Goal: Information Seeking & Learning: Learn about a topic

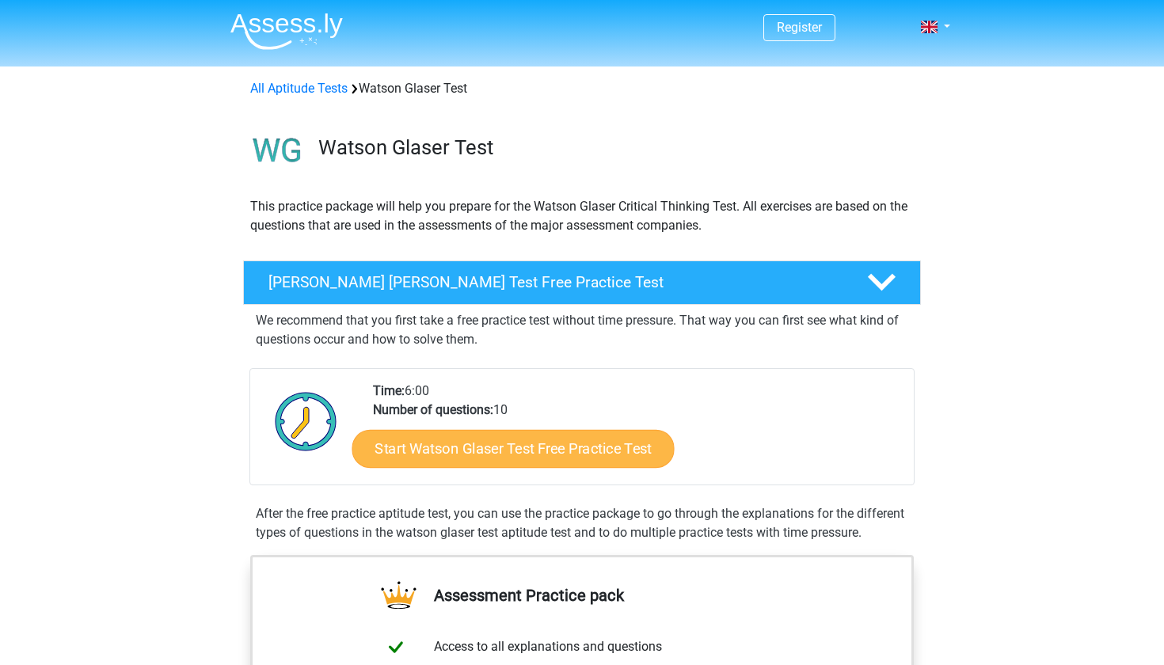
click at [511, 455] on link "Start Watson Glaser Test Free Practice Test" at bounding box center [513, 449] width 322 height 38
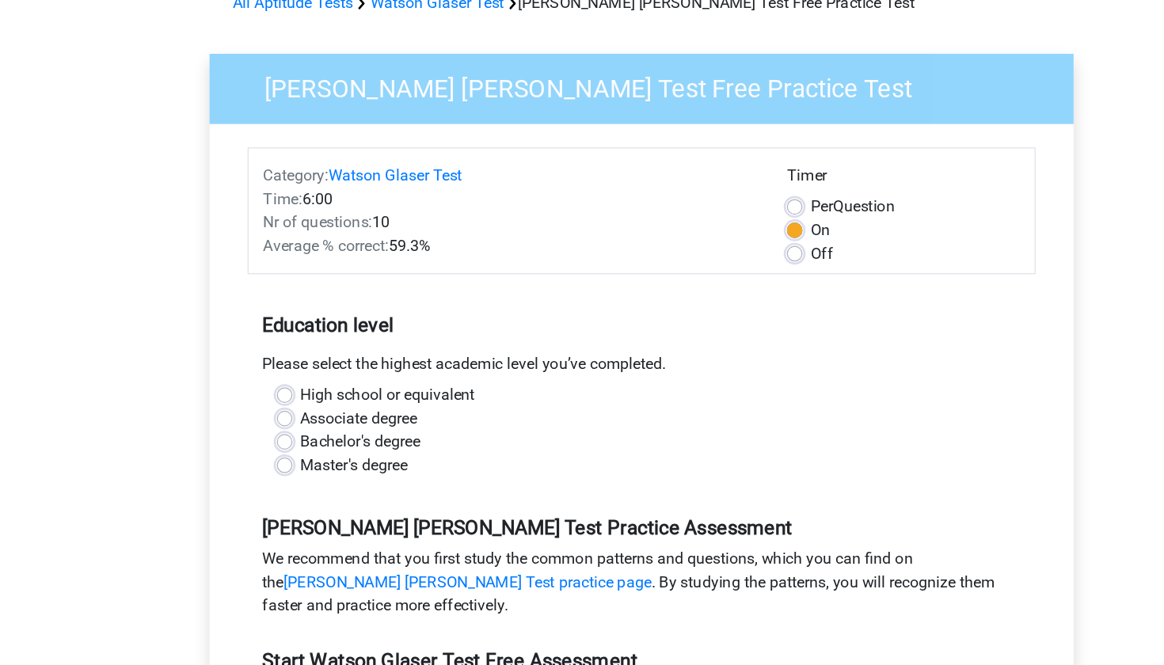
click at [305, 416] on label "Associate degree" at bounding box center [352, 425] width 95 height 19
click at [286, 416] on input "Associate degree" at bounding box center [292, 424] width 13 height 16
radio input "true"
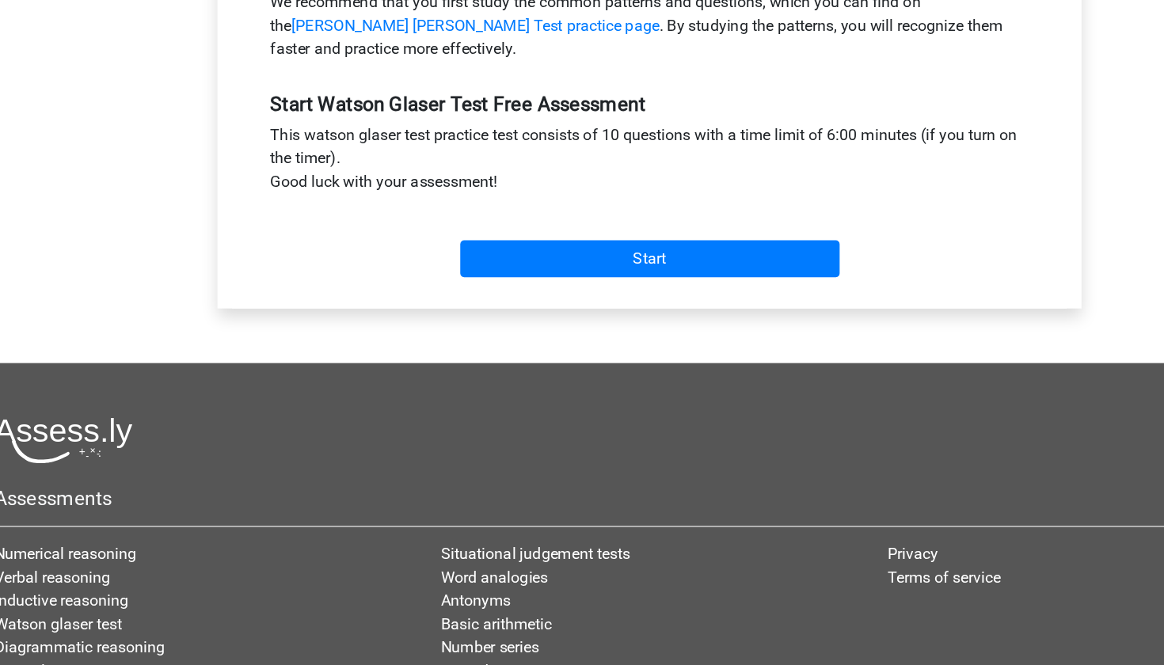
scroll to position [473, 0]
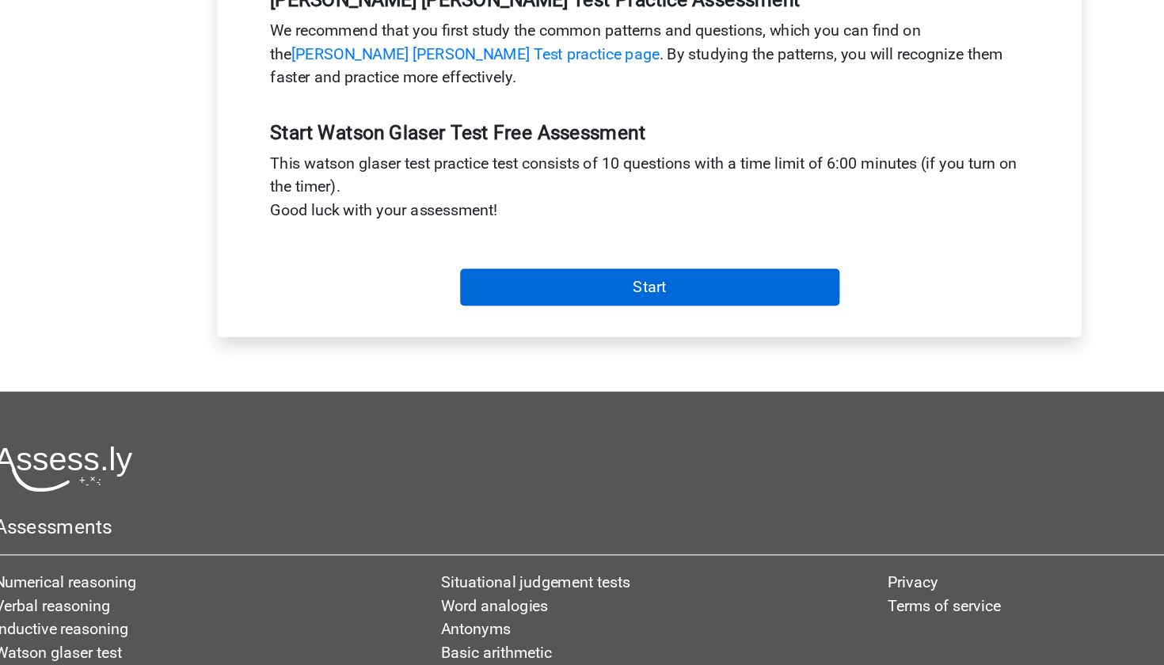
click at [465, 260] on input "Start" at bounding box center [582, 275] width 308 height 30
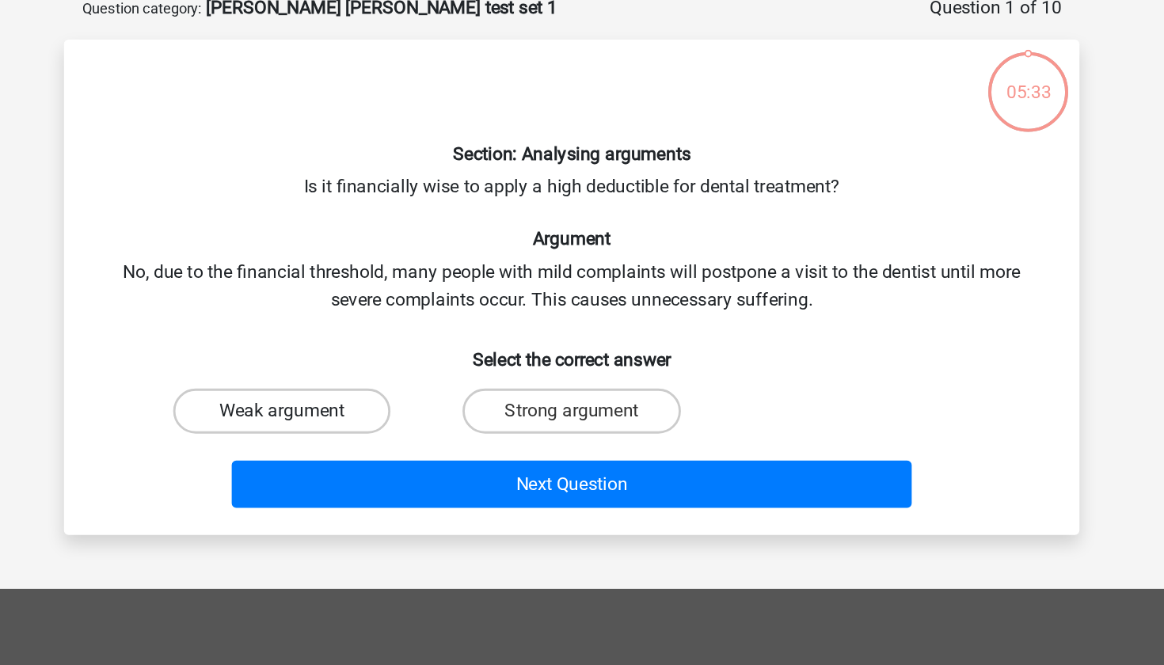
click at [302, 356] on label "Weak argument" at bounding box center [378, 372] width 153 height 32
click at [378, 372] on input "Weak argument" at bounding box center [383, 377] width 10 height 10
radio input "true"
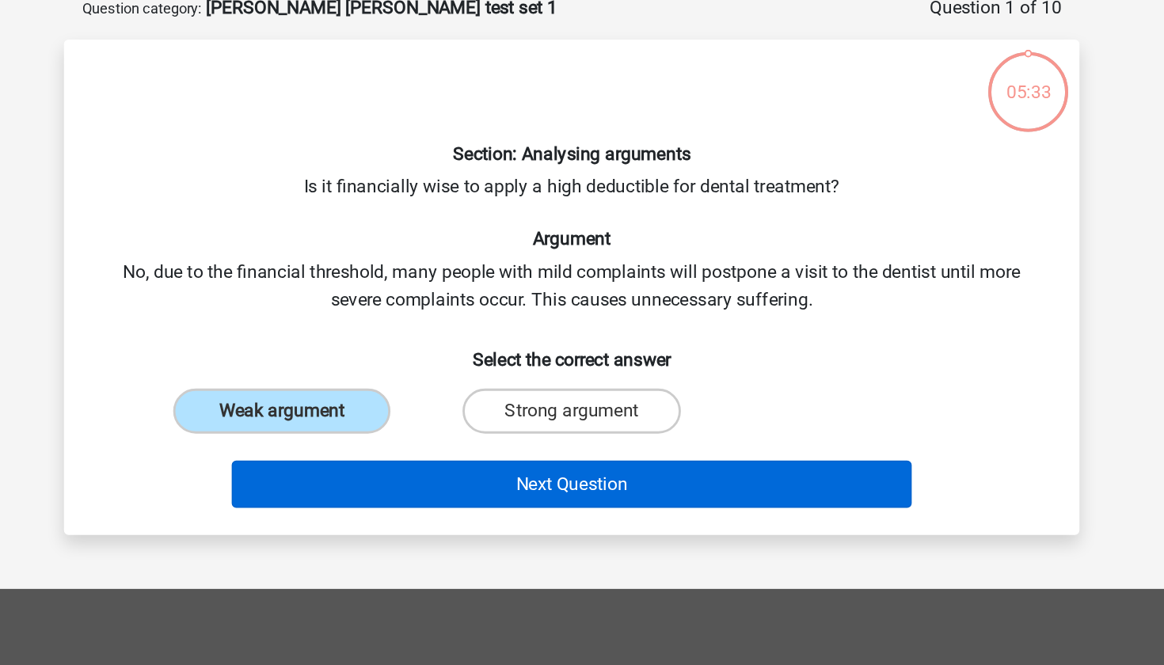
click at [343, 407] on button "Next Question" at bounding box center [582, 423] width 479 height 33
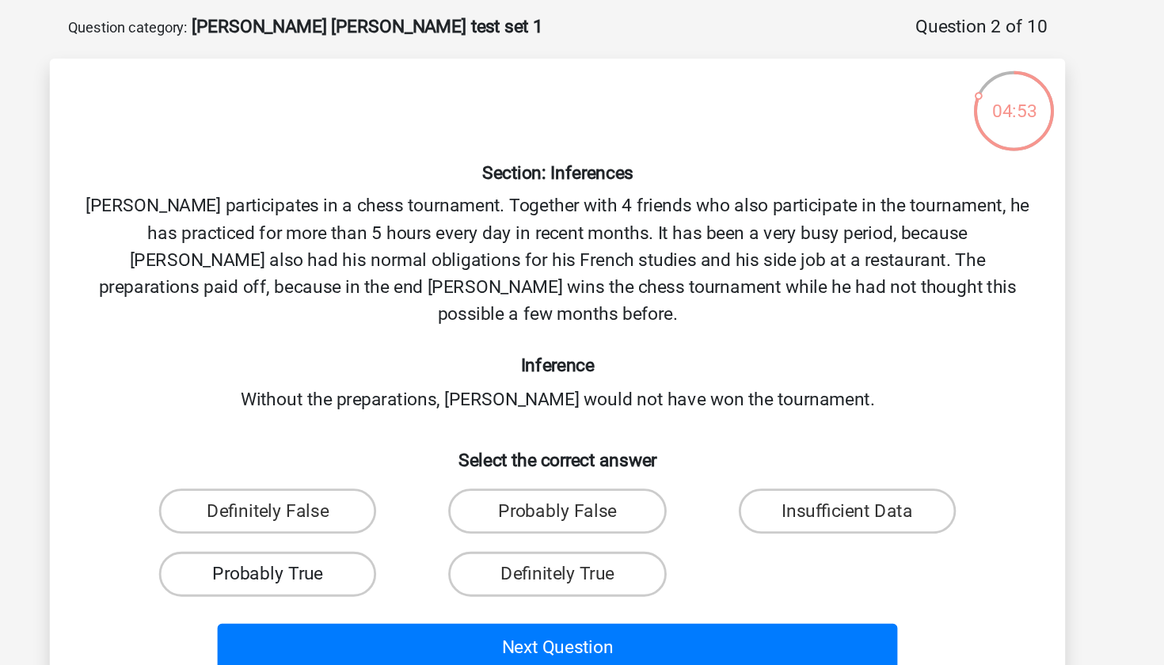
click at [302, 458] on label "Probably True" at bounding box center [378, 474] width 153 height 32
click at [378, 473] on input "Probably True" at bounding box center [383, 478] width 10 height 10
radio input "true"
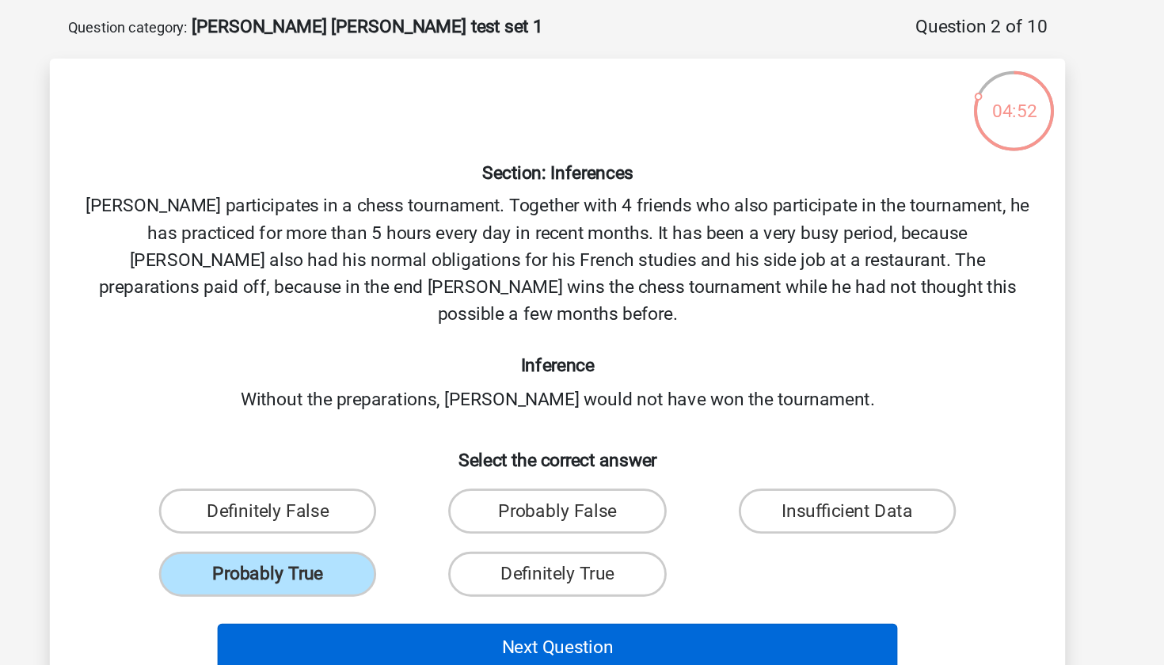
click at [346, 508] on button "Next Question" at bounding box center [582, 524] width 479 height 33
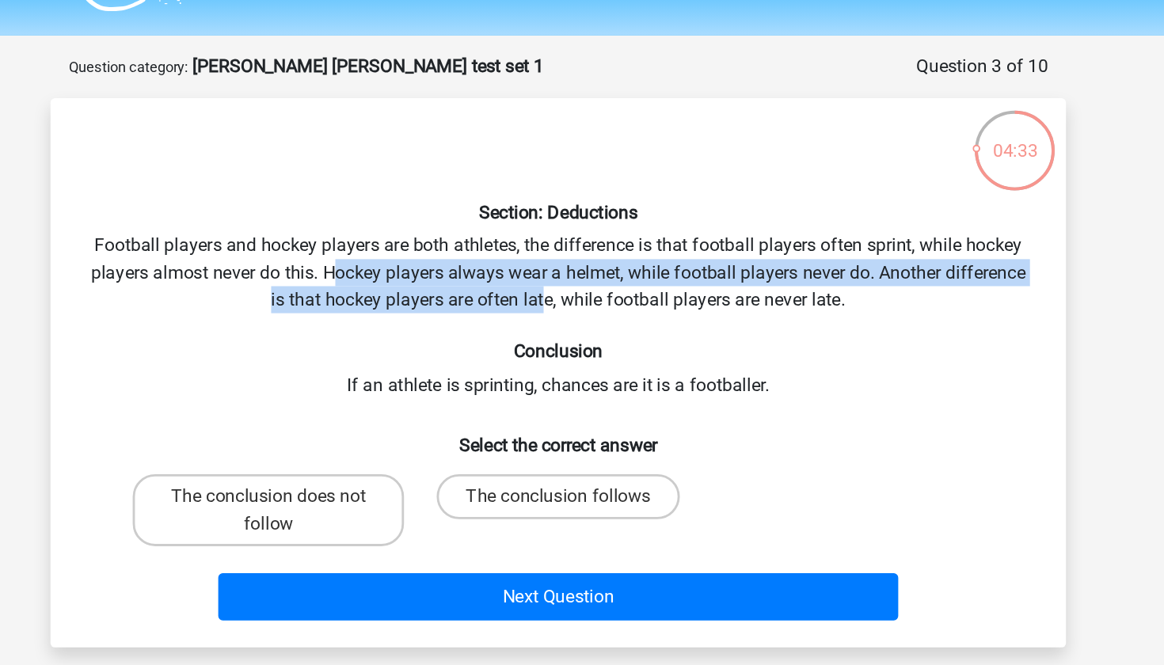
drag, startPoint x: 238, startPoint y: 193, endPoint x: 379, endPoint y: 211, distance: 142.8
click at [382, 211] on div "Section: Deductions Football players and hockey players are both athletes, the …" at bounding box center [581, 304] width 701 height 361
click at [379, 211] on div "Section: Deductions Football players and hockey players are both athletes, the …" at bounding box center [581, 304] width 701 height 361
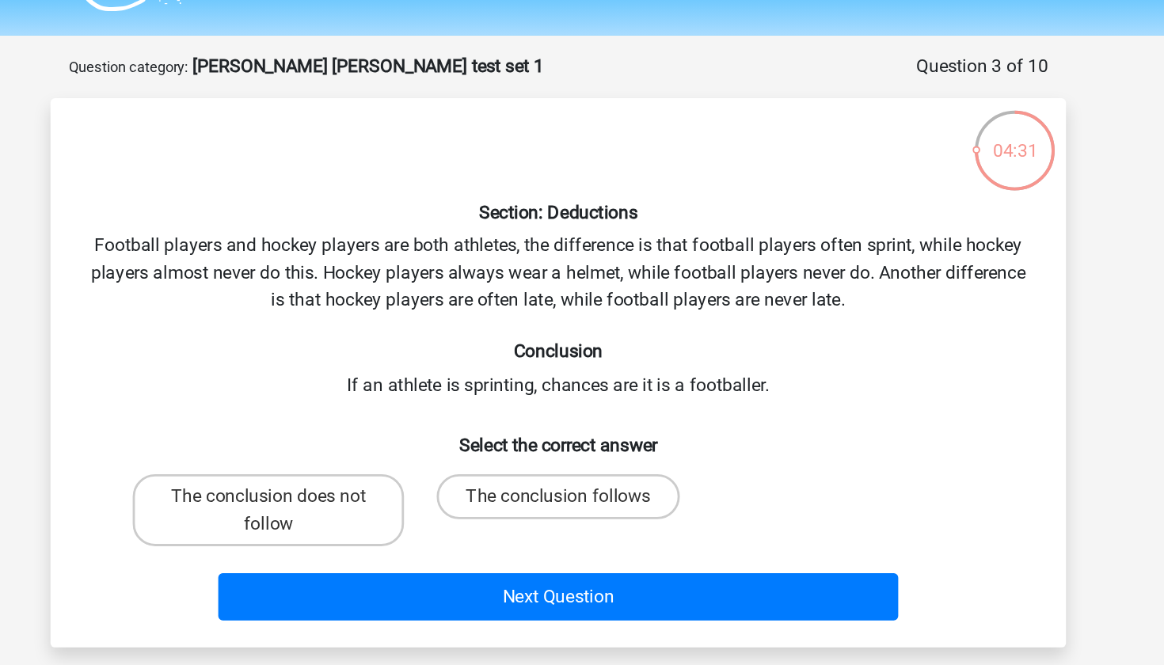
click at [343, 268] on div "Section: Deductions Football players and hockey players are both athletes, the …" at bounding box center [581, 304] width 701 height 361
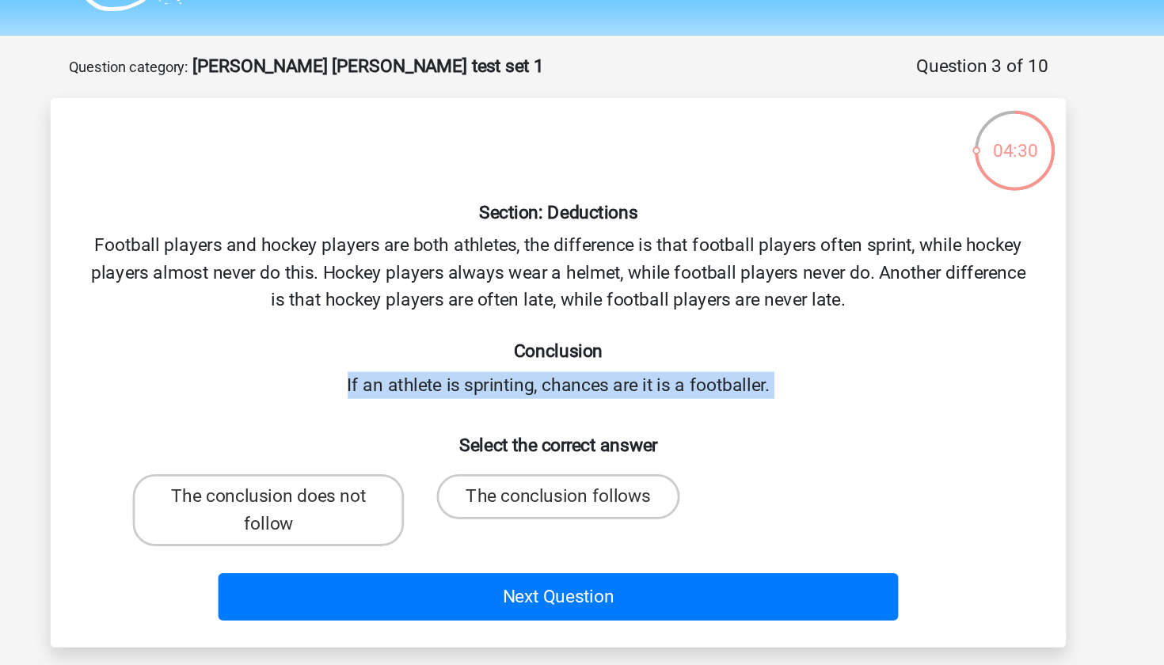
click at [343, 268] on div "Section: Deductions Football players and hockey players are both athletes, the …" at bounding box center [581, 304] width 701 height 361
click at [411, 272] on div "Section: Deductions Football players and hockey players are both athletes, the …" at bounding box center [581, 304] width 701 height 361
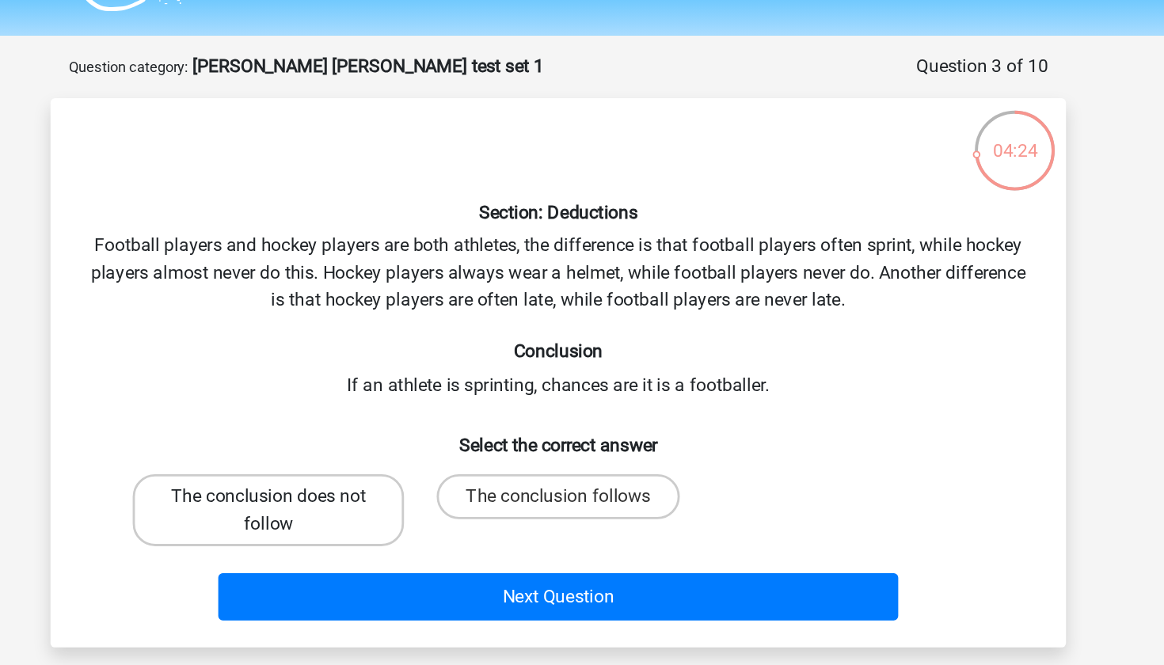
click at [283, 375] on label "The conclusion does not follow" at bounding box center [378, 400] width 191 height 51
click at [378, 391] on input "The conclusion does not follow" at bounding box center [383, 396] width 10 height 10
radio input "true"
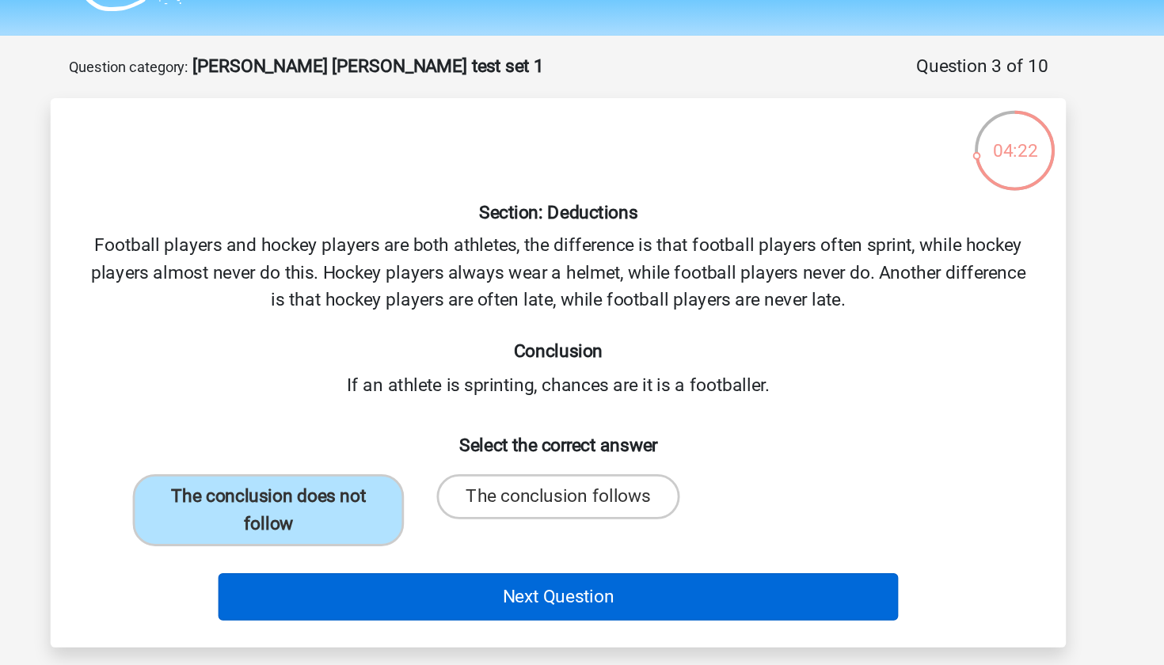
click at [343, 445] on button "Next Question" at bounding box center [582, 461] width 479 height 33
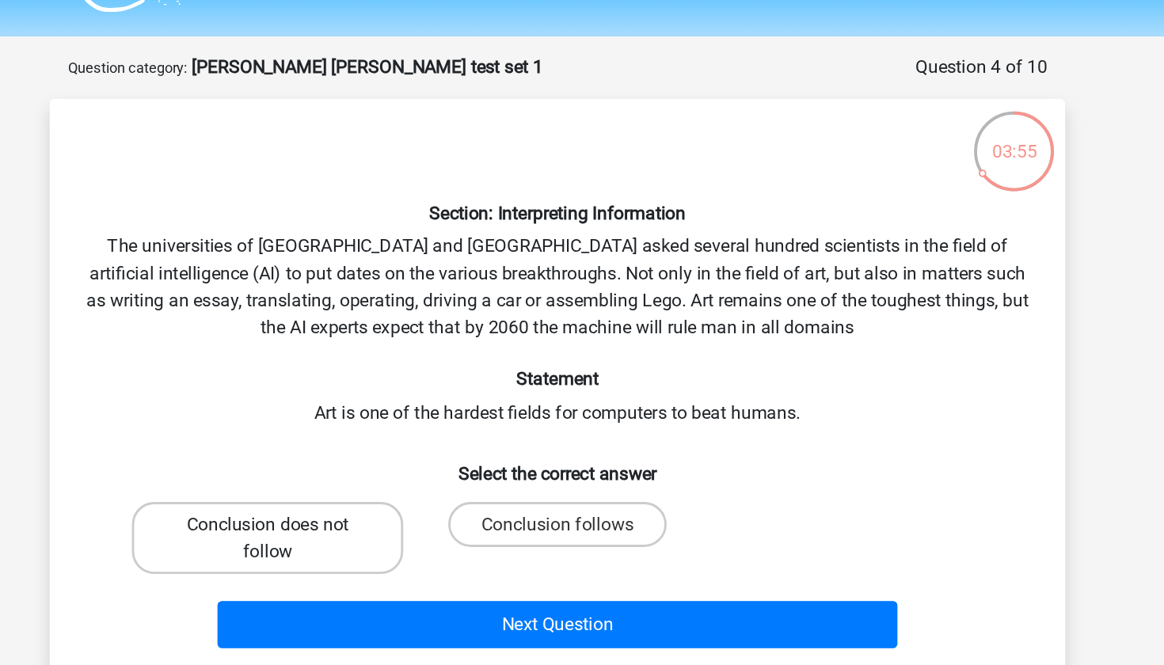
click at [283, 394] on label "Conclusion does not follow" at bounding box center [378, 419] width 191 height 51
click at [378, 410] on input "Conclusion does not follow" at bounding box center [383, 415] width 10 height 10
radio input "true"
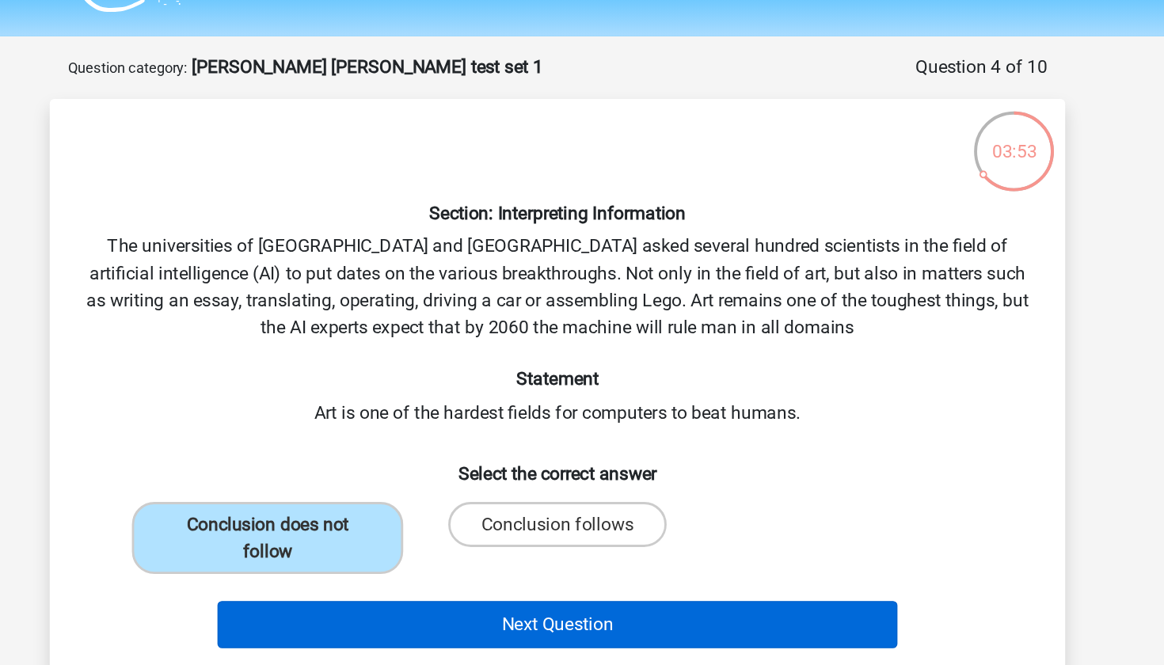
click at [343, 464] on button "Next Question" at bounding box center [582, 480] width 479 height 33
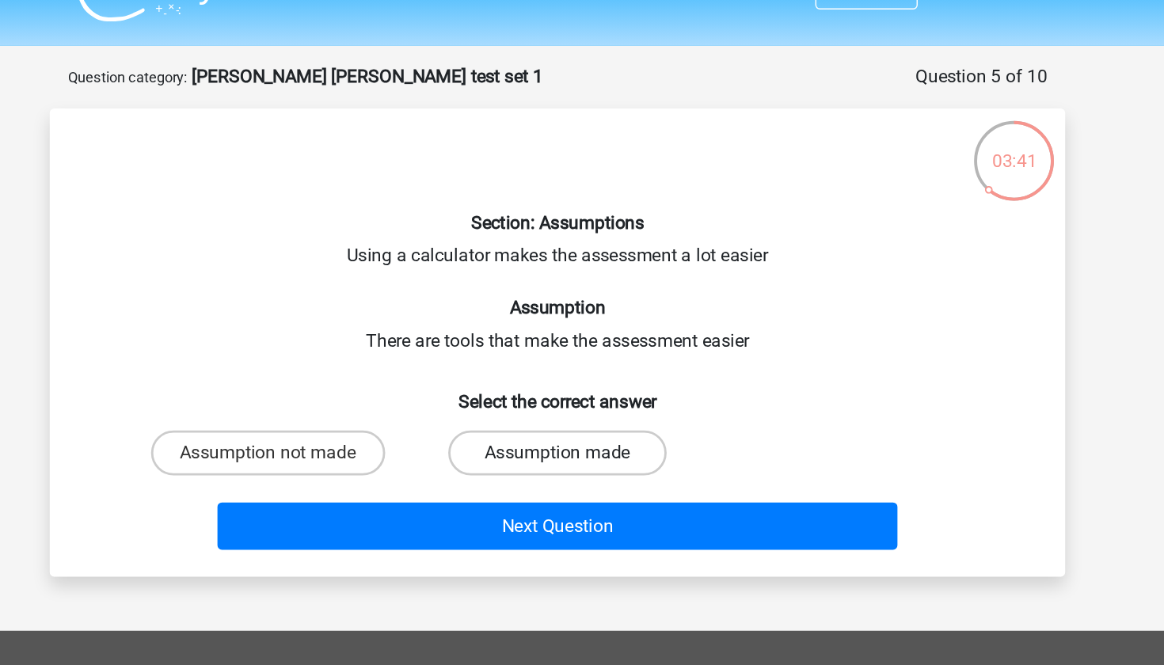
click at [505, 337] on label "Assumption made" at bounding box center [581, 353] width 153 height 32
click at [582, 353] on input "Assumption made" at bounding box center [587, 358] width 10 height 10
radio input "true"
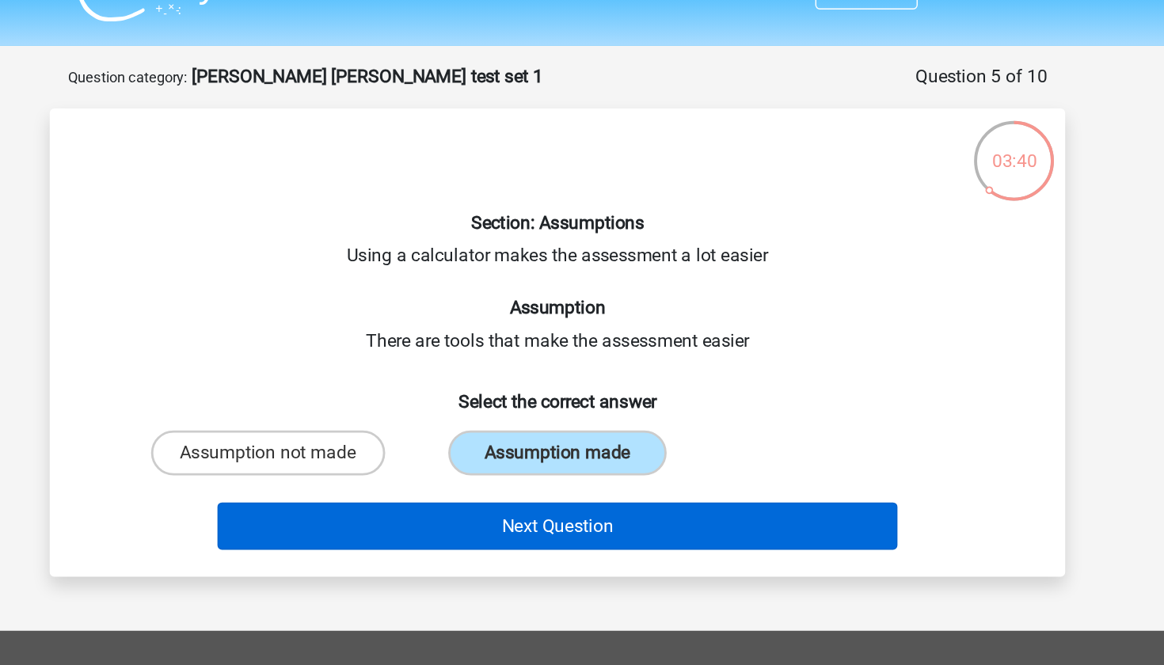
click at [444, 388] on button "Next Question" at bounding box center [582, 404] width 479 height 33
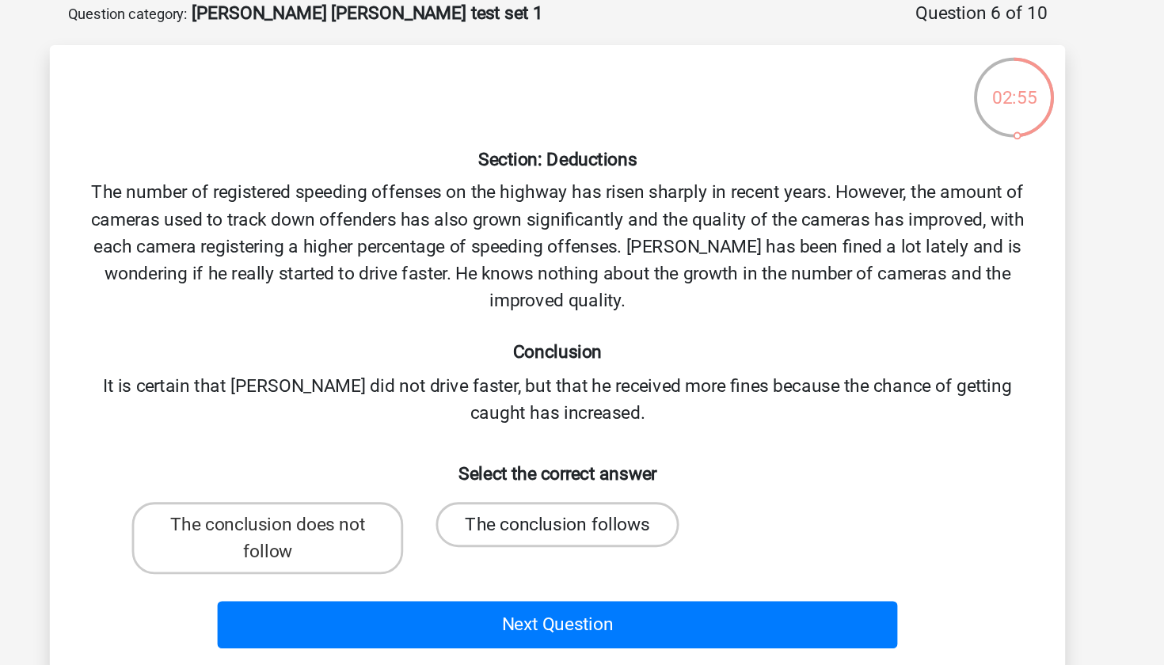
click at [496, 432] on label "The conclusion follows" at bounding box center [581, 448] width 171 height 32
click at [582, 448] on input "The conclusion follows" at bounding box center [587, 453] width 10 height 10
radio input "true"
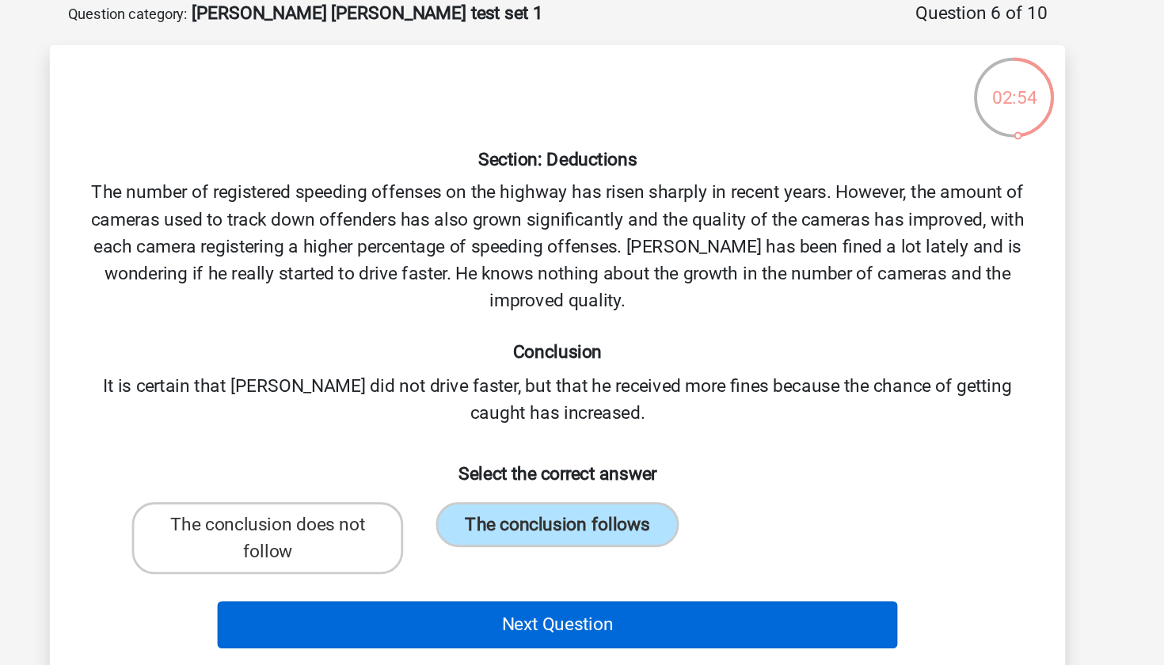
click at [396, 502] on button "Next Question" at bounding box center [582, 518] width 479 height 33
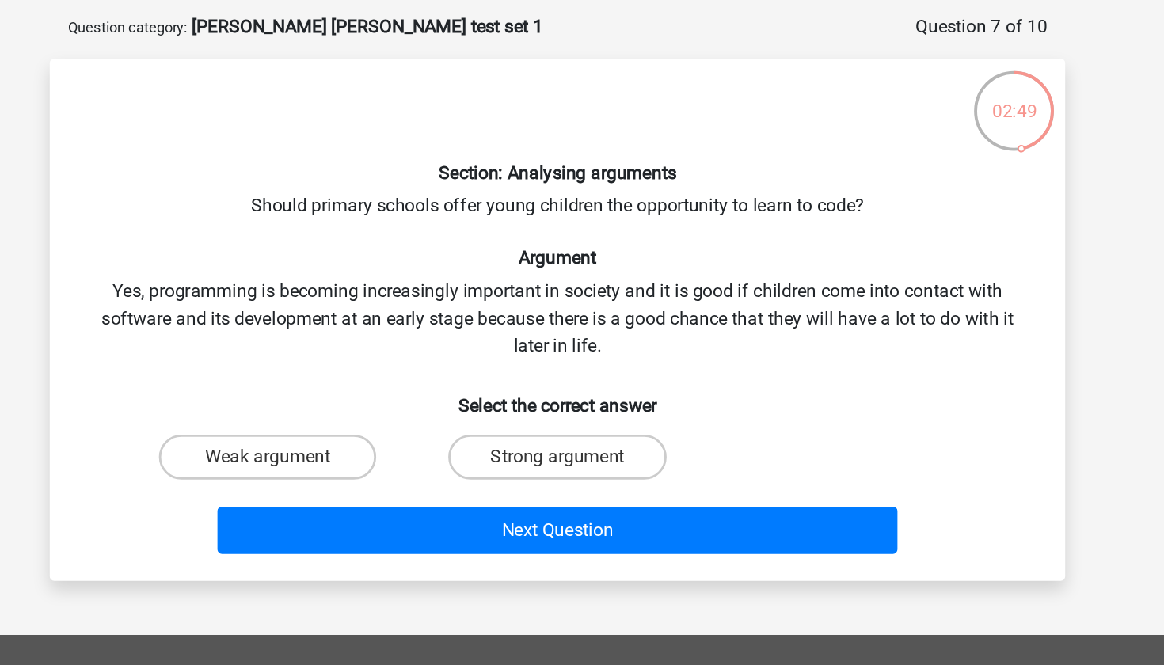
click at [355, 147] on div "Section: Analysing arguments Should primary schools offer young children the op…" at bounding box center [581, 295] width 701 height 342
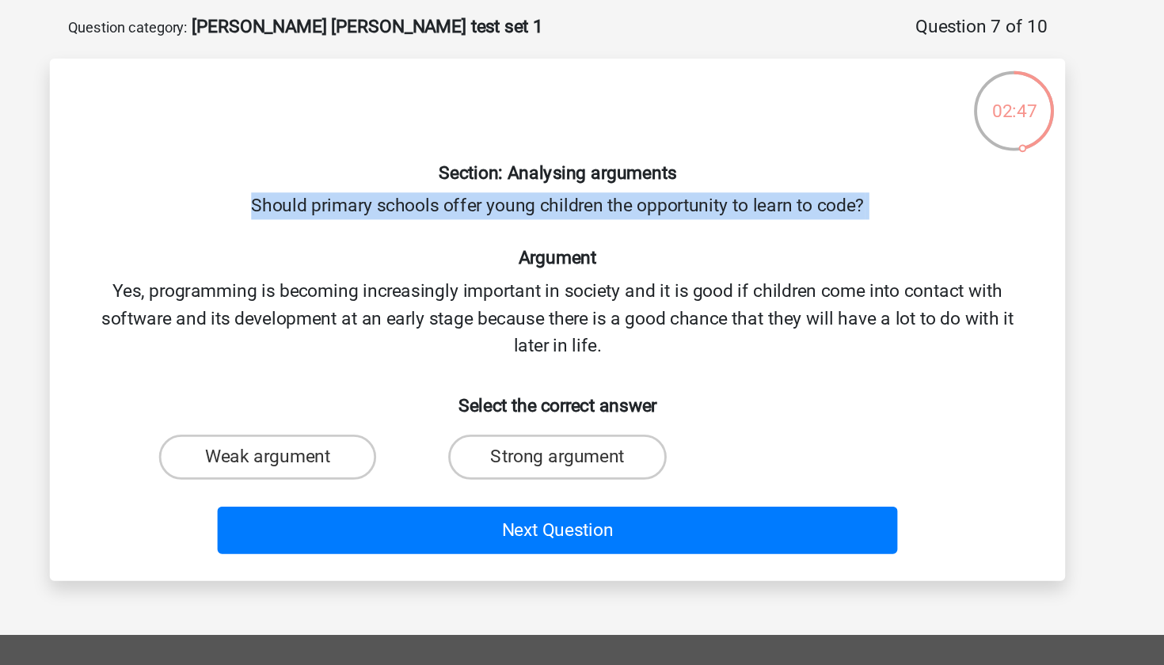
click at [370, 234] on div "Section: Analysing arguments Should primary schools offer young children the op…" at bounding box center [581, 295] width 701 height 342
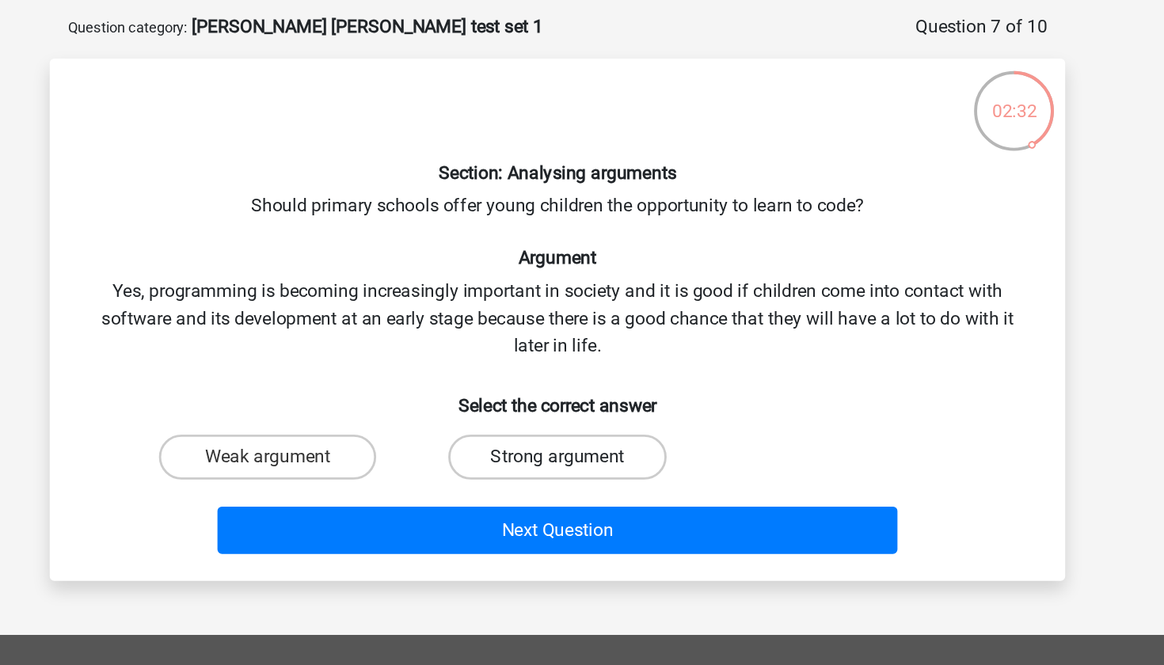
click at [505, 375] on label "Strong argument" at bounding box center [581, 391] width 153 height 32
click at [582, 391] on input "Strong argument" at bounding box center [587, 396] width 10 height 10
radio input "true"
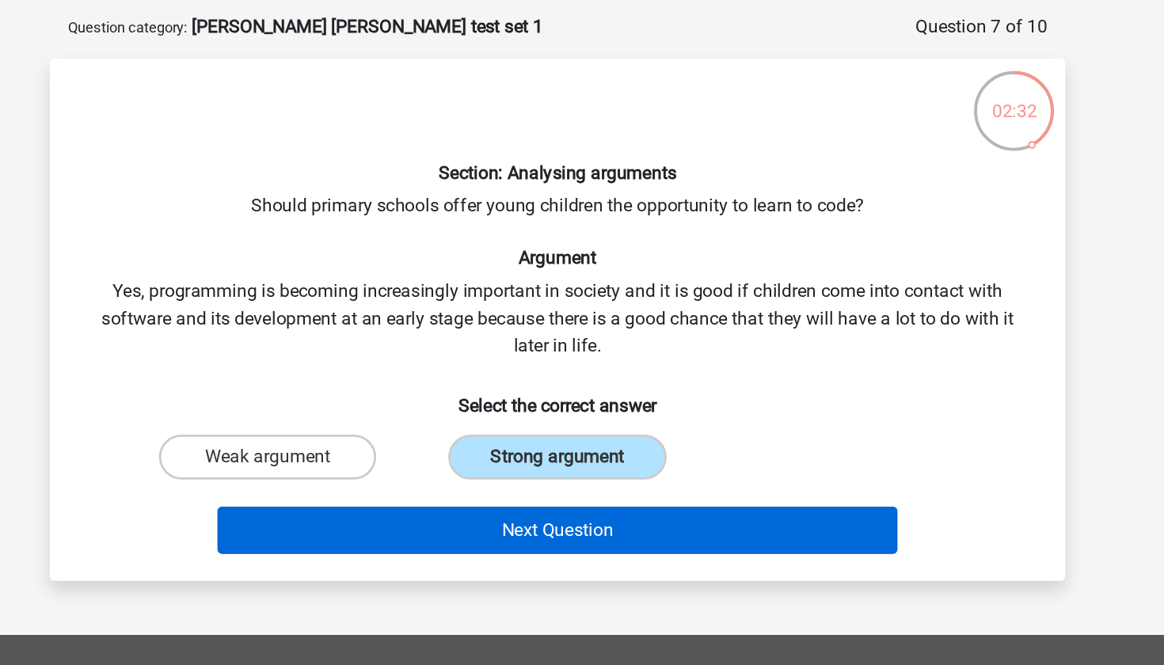
click at [374, 426] on button "Next Question" at bounding box center [582, 442] width 479 height 33
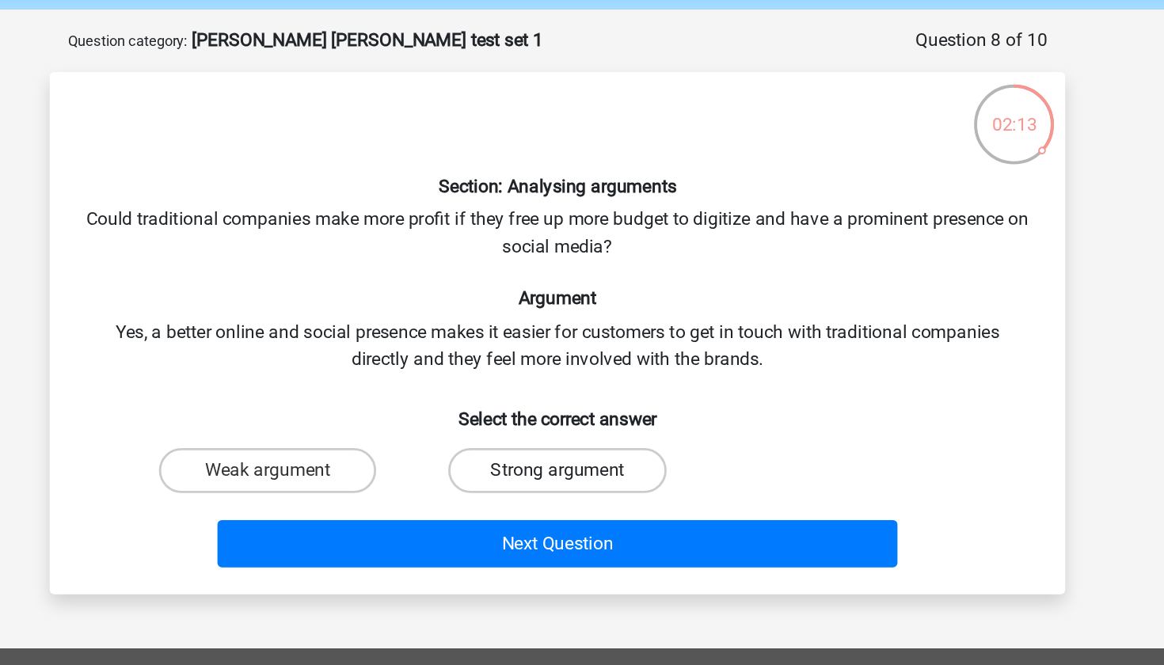
click at [505, 375] on label "Strong argument" at bounding box center [581, 391] width 153 height 32
click at [582, 391] on input "Strong argument" at bounding box center [587, 396] width 10 height 10
radio input "true"
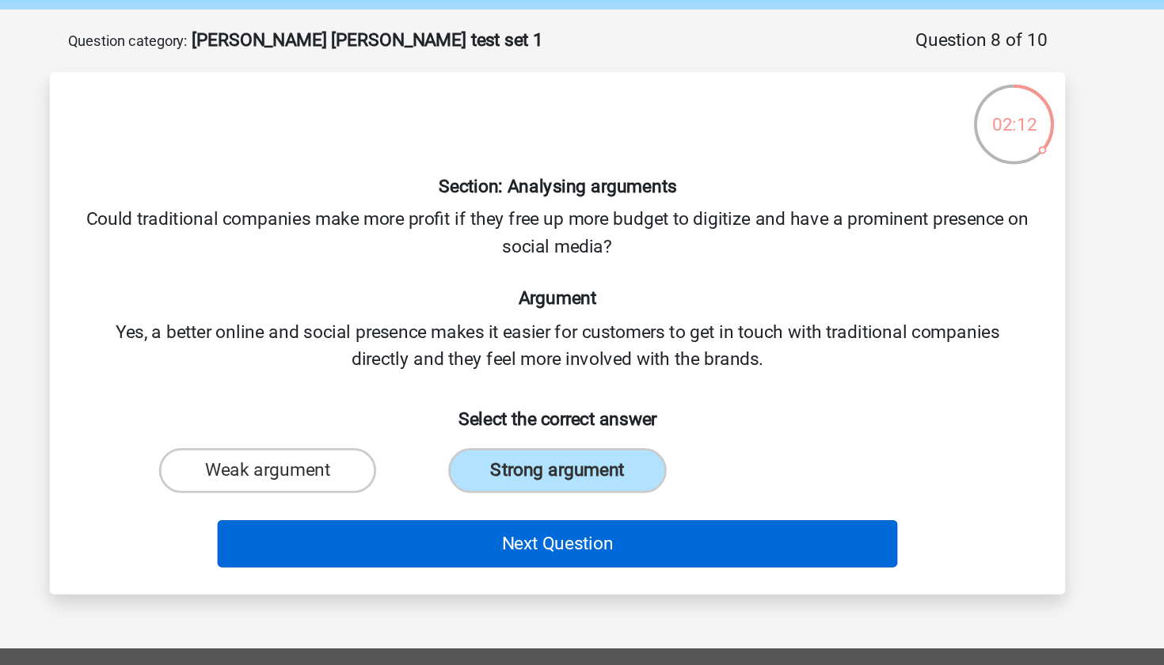
click at [418, 426] on button "Next Question" at bounding box center [582, 442] width 479 height 33
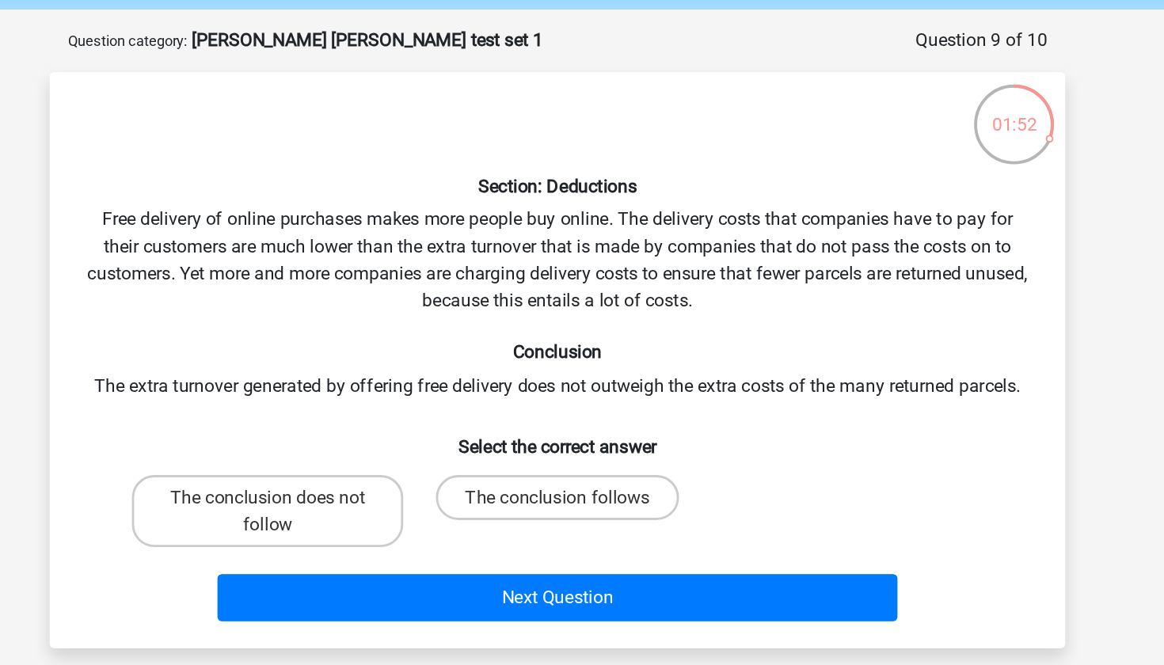
click at [538, 182] on div "Section: Deductions Free delivery of online purchases makes more people buy onl…" at bounding box center [581, 314] width 701 height 380
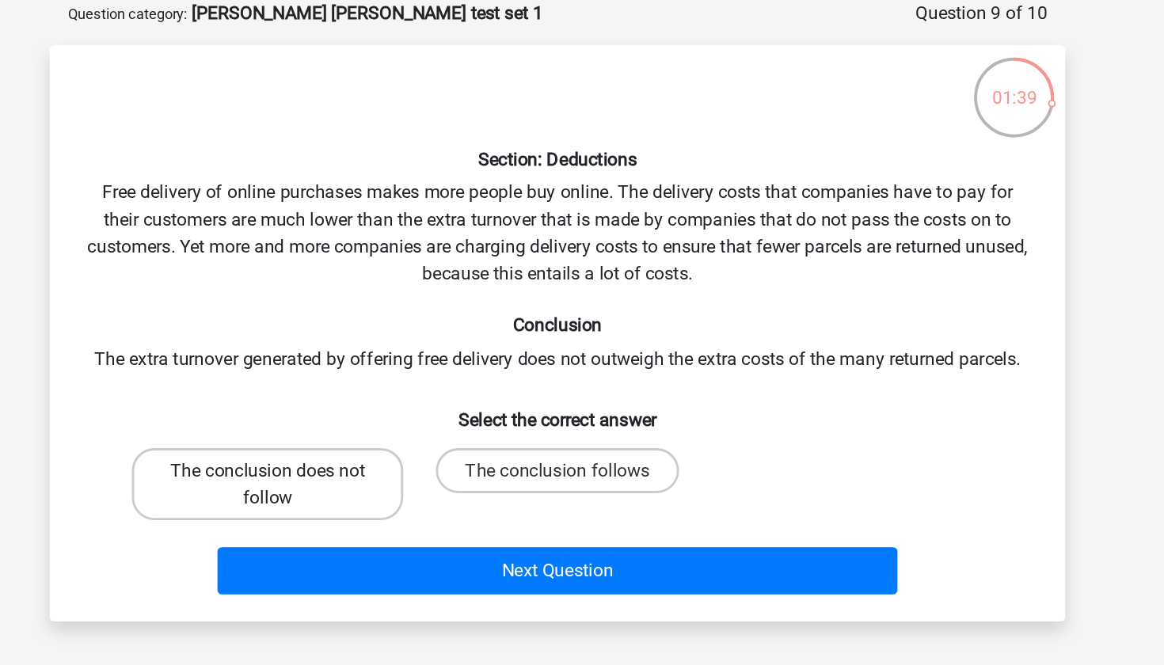
click at [283, 394] on label "The conclusion does not follow" at bounding box center [378, 419] width 191 height 51
click at [378, 410] on input "The conclusion does not follow" at bounding box center [383, 415] width 10 height 10
radio input "true"
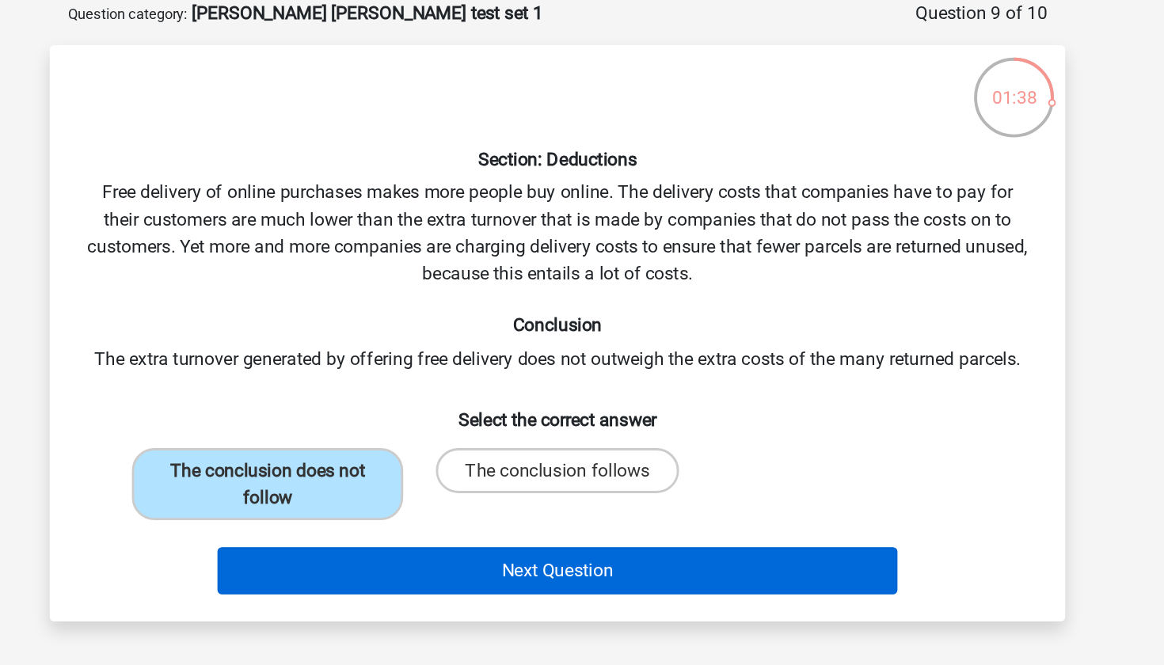
click at [343, 464] on button "Next Question" at bounding box center [582, 480] width 479 height 33
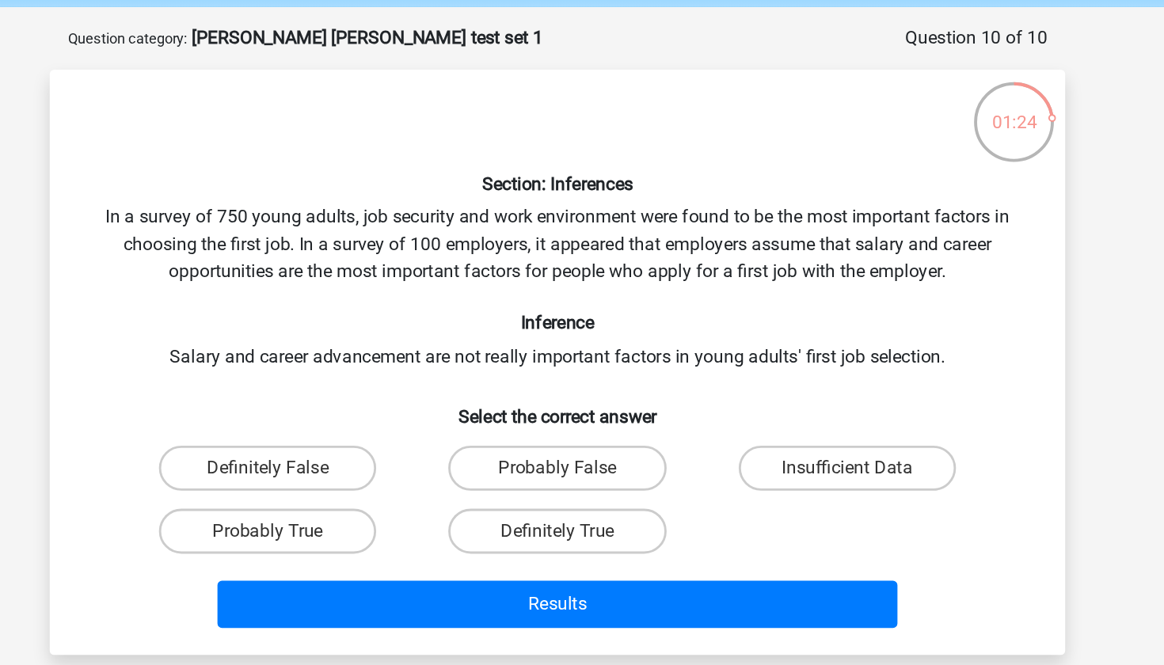
click at [540, 249] on div "Section: Inferences In a survey of 750 young adults, job security and work envi…" at bounding box center [581, 317] width 701 height 386
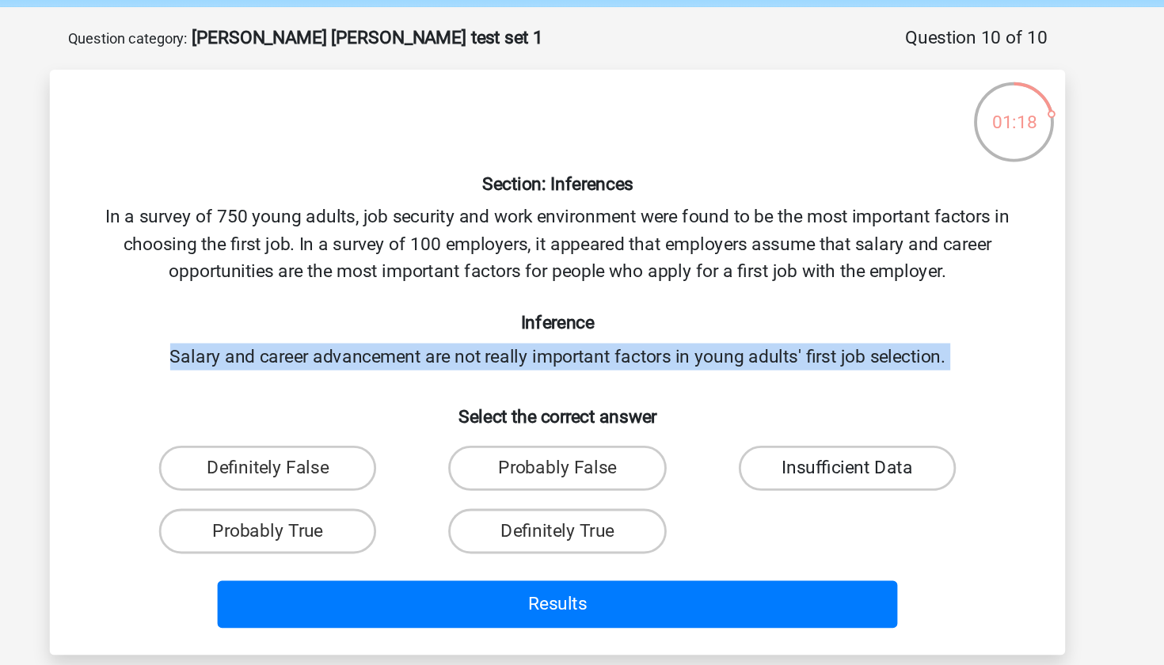
click at [709, 375] on label "Insufficient Data" at bounding box center [785, 391] width 153 height 32
click at [785, 391] on input "Insufficient Data" at bounding box center [790, 396] width 10 height 10
radio input "true"
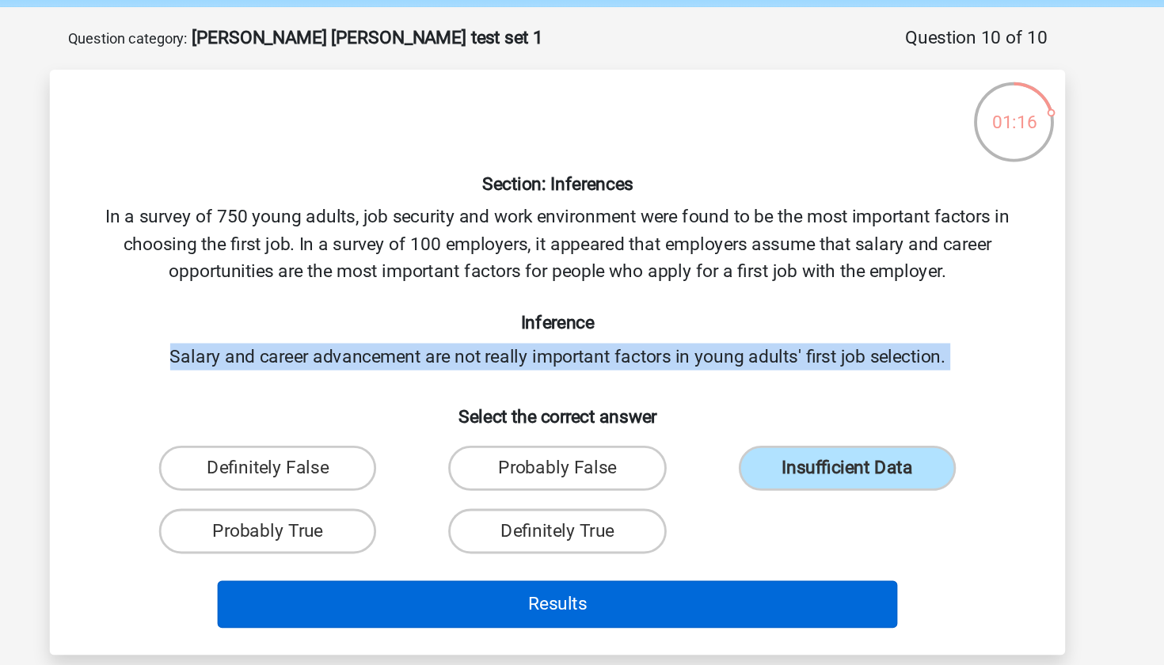
click at [525, 470] on button "Results" at bounding box center [582, 486] width 479 height 33
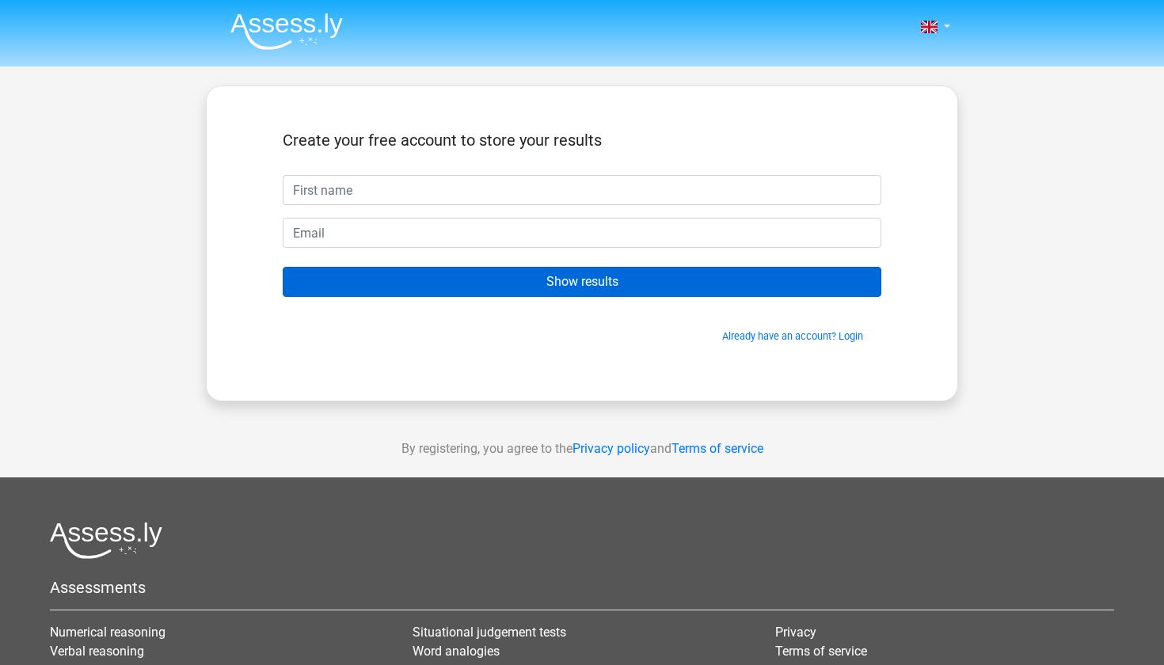
click at [624, 269] on input "Show results" at bounding box center [582, 282] width 599 height 30
click at [625, 279] on input "Show results" at bounding box center [582, 282] width 599 height 30
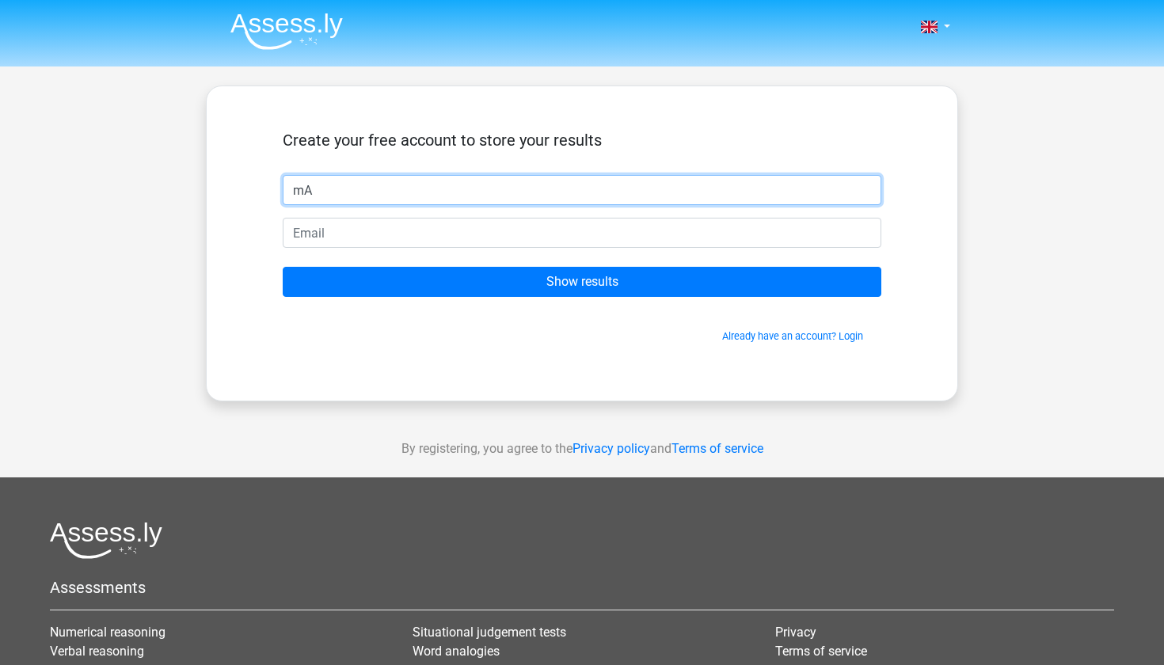
type input "m"
click at [546, 199] on input "mANNY" at bounding box center [582, 190] width 599 height 30
type input "m"
type input "Manny"
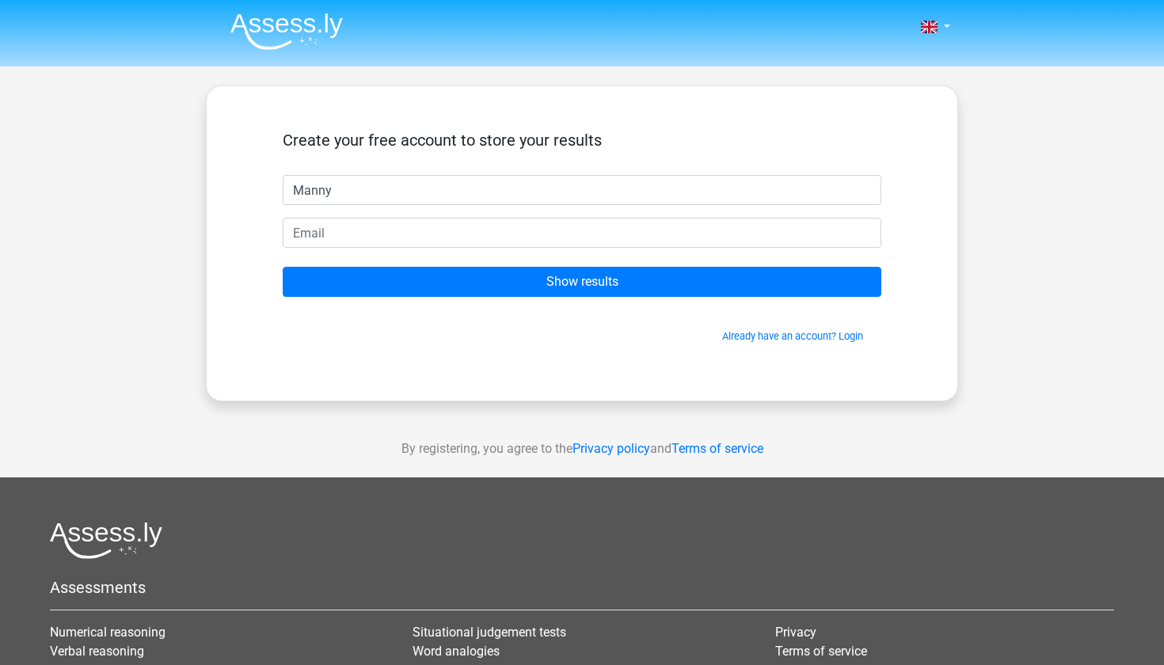
click at [526, 216] on form "Create your free account to store your results Manny Show results Already have …" at bounding box center [582, 237] width 599 height 213
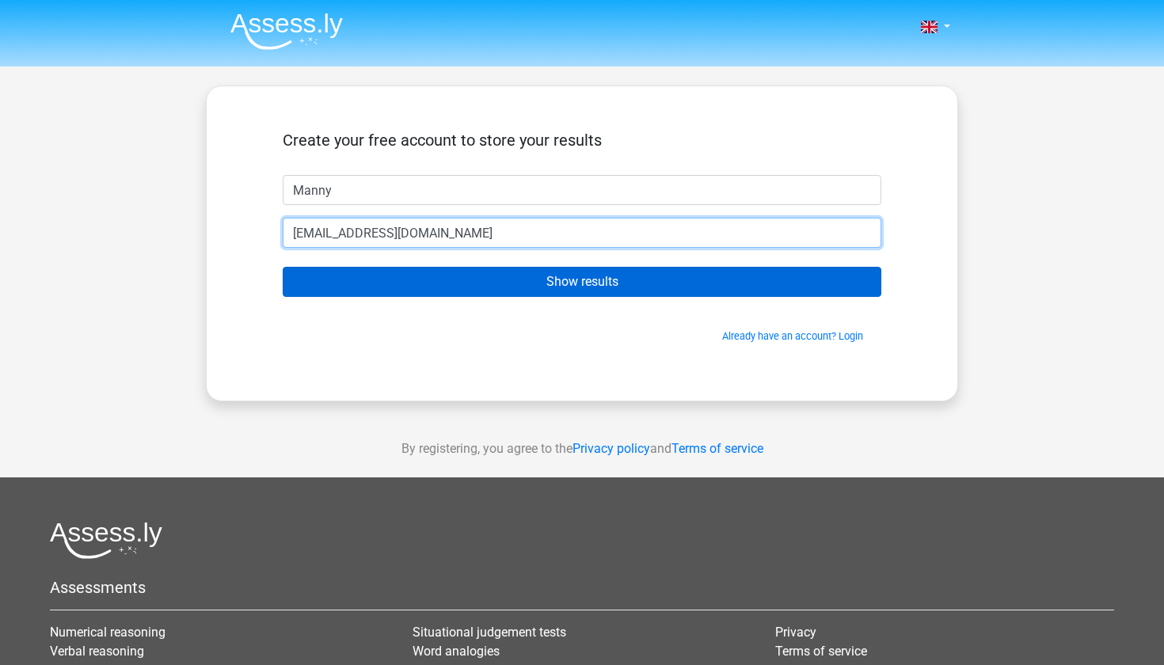
type input "manalismael@hotmail.com"
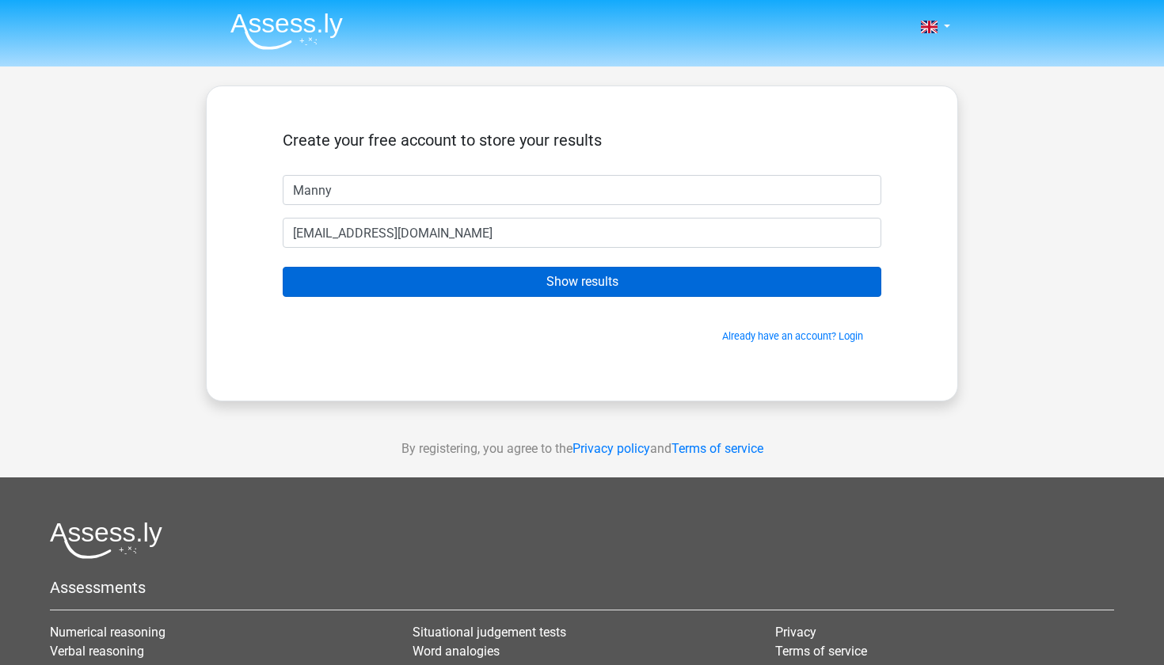
click at [518, 283] on input "Show results" at bounding box center [582, 282] width 599 height 30
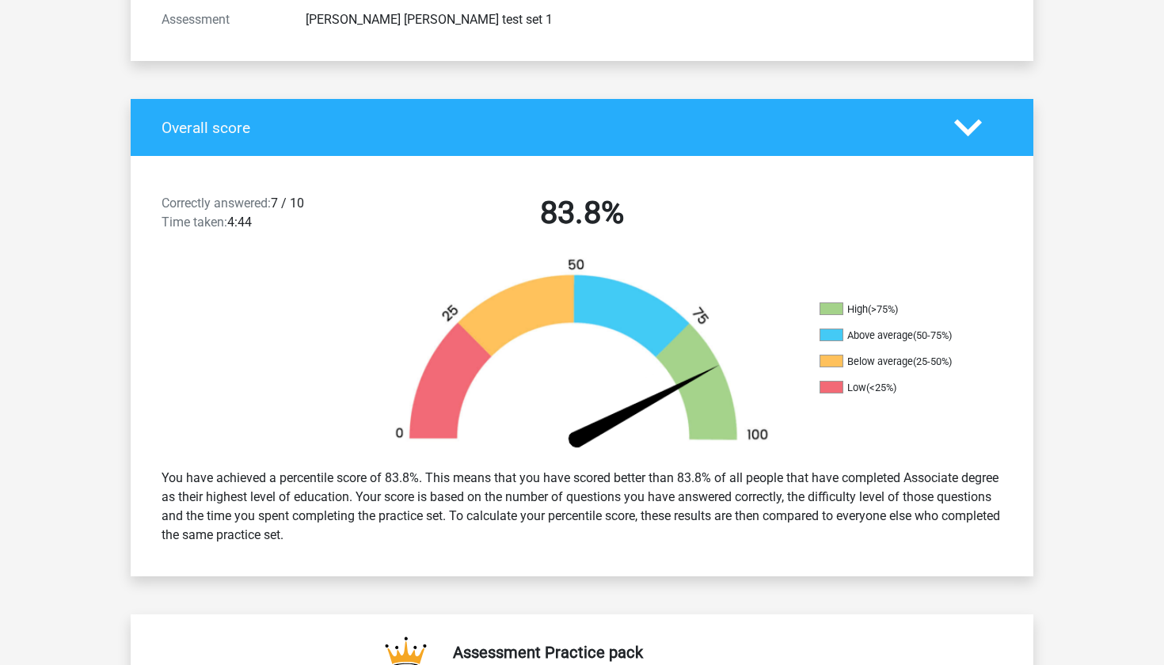
scroll to position [247, 0]
click at [350, 310] on div at bounding box center [244, 356] width 226 height 199
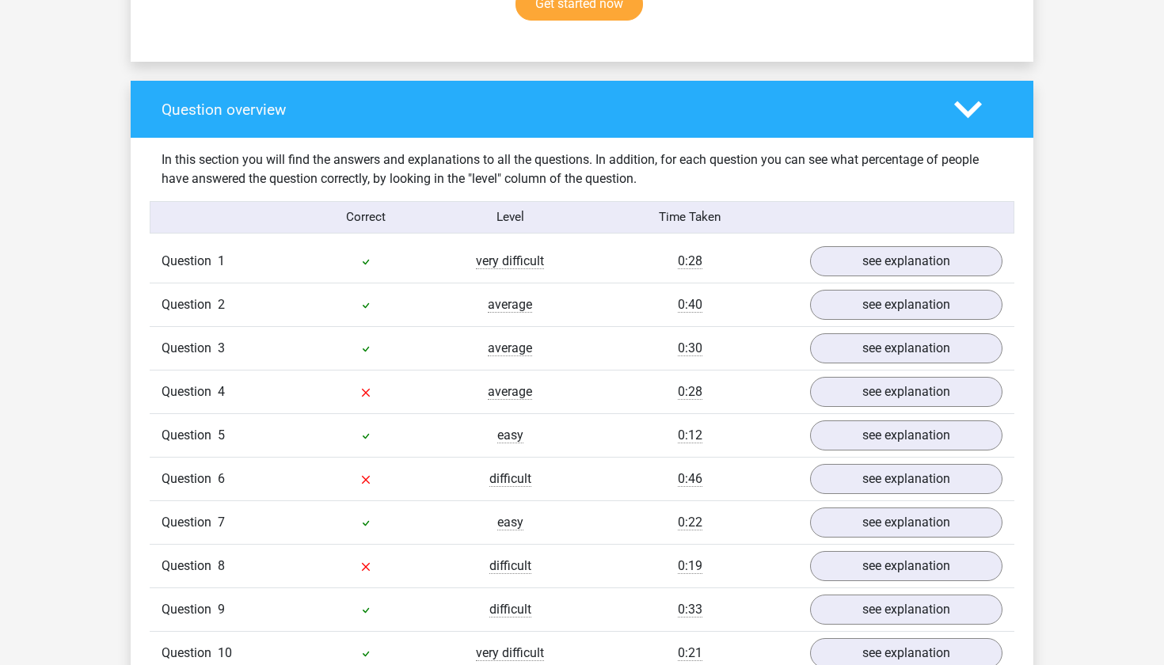
scroll to position [1102, 0]
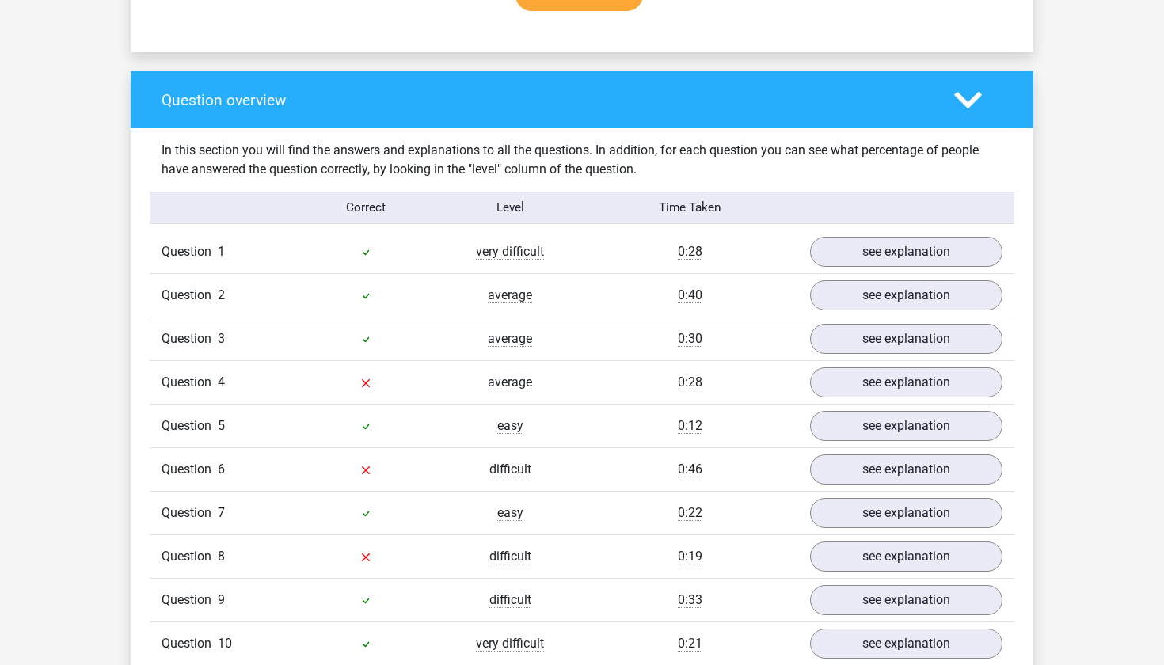
click at [368, 373] on div at bounding box center [366, 382] width 144 height 19
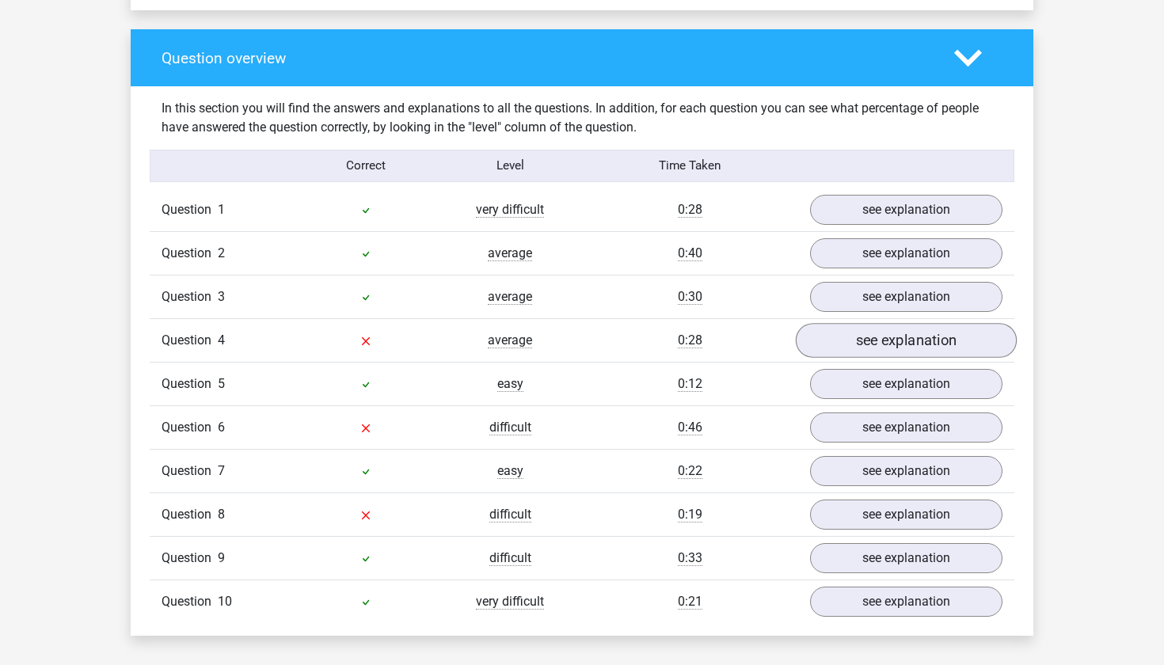
scroll to position [1148, 0]
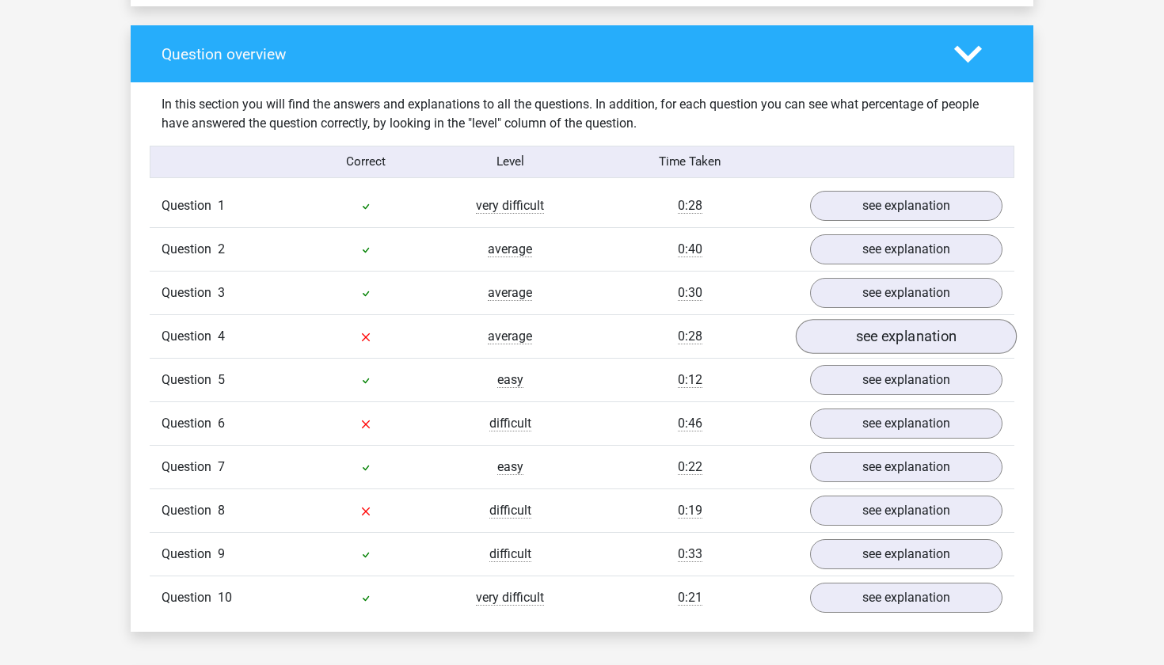
click at [884, 335] on link "see explanation" at bounding box center [906, 336] width 221 height 35
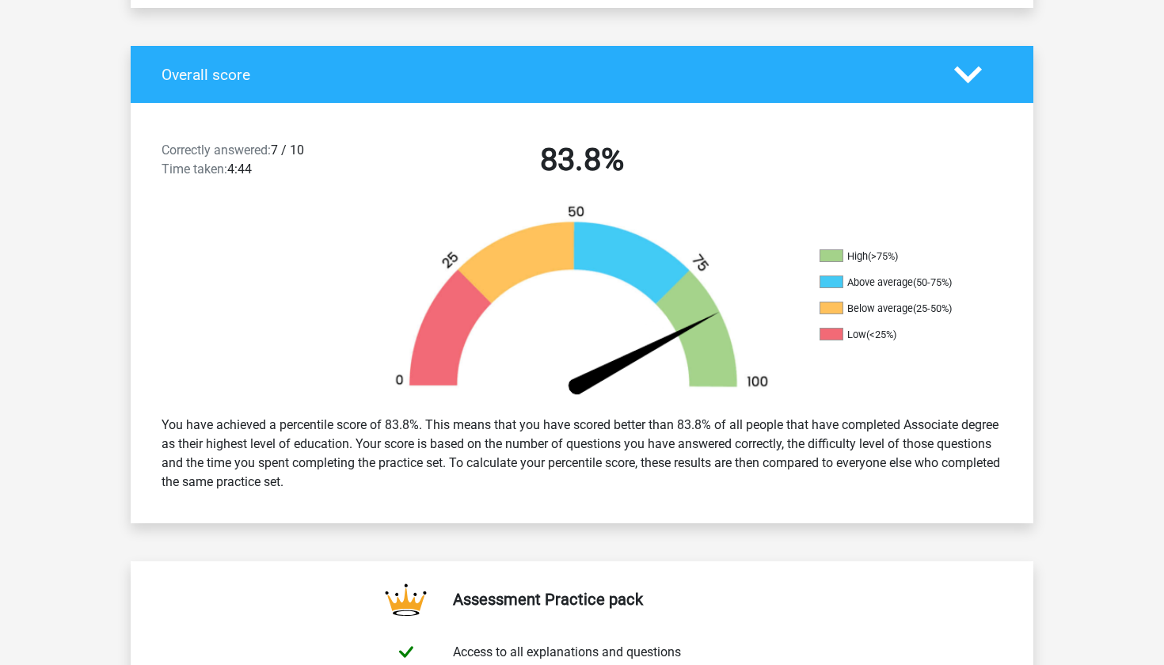
scroll to position [277, 0]
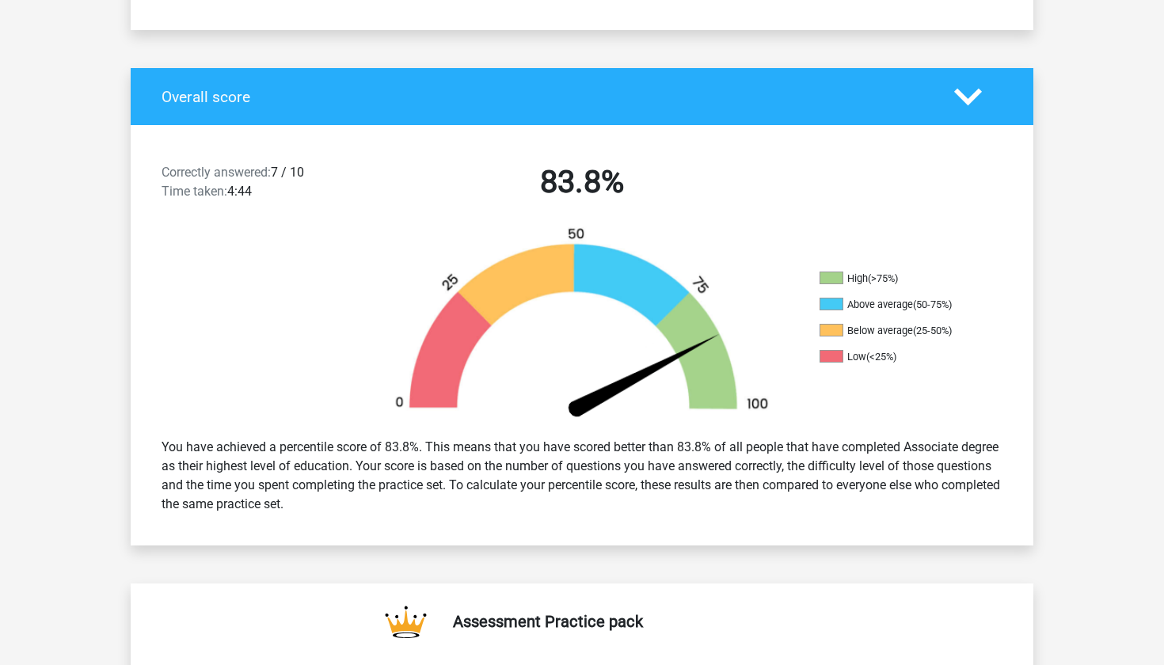
click at [959, 101] on icon at bounding box center [968, 97] width 28 height 28
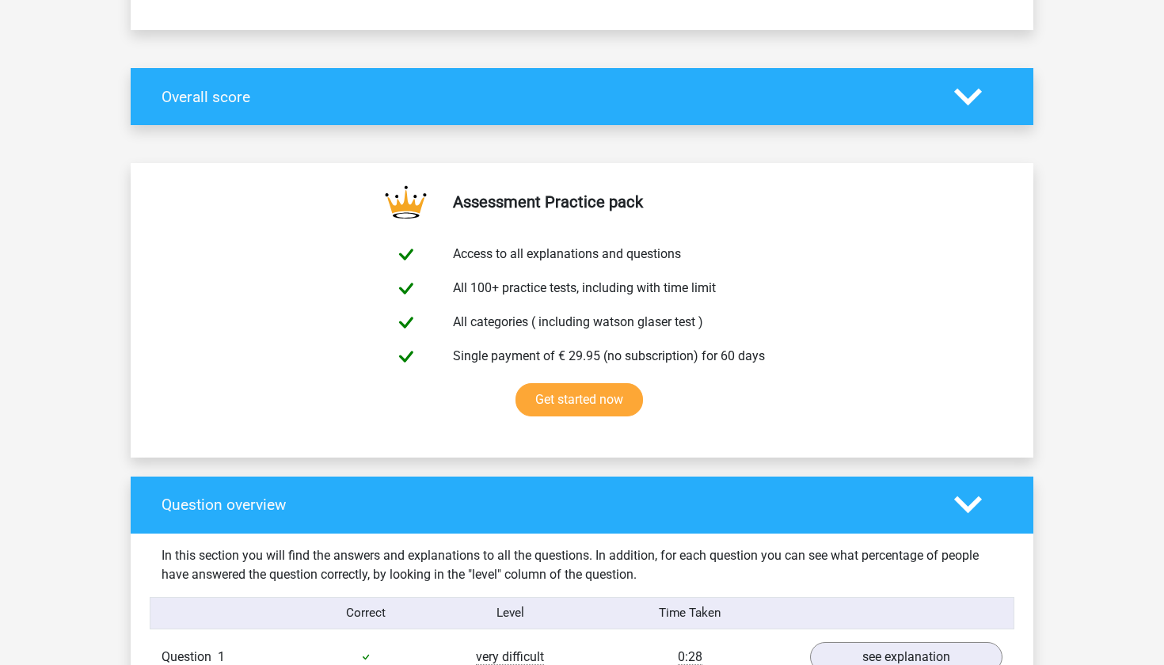
click at [959, 101] on icon at bounding box center [968, 97] width 28 height 28
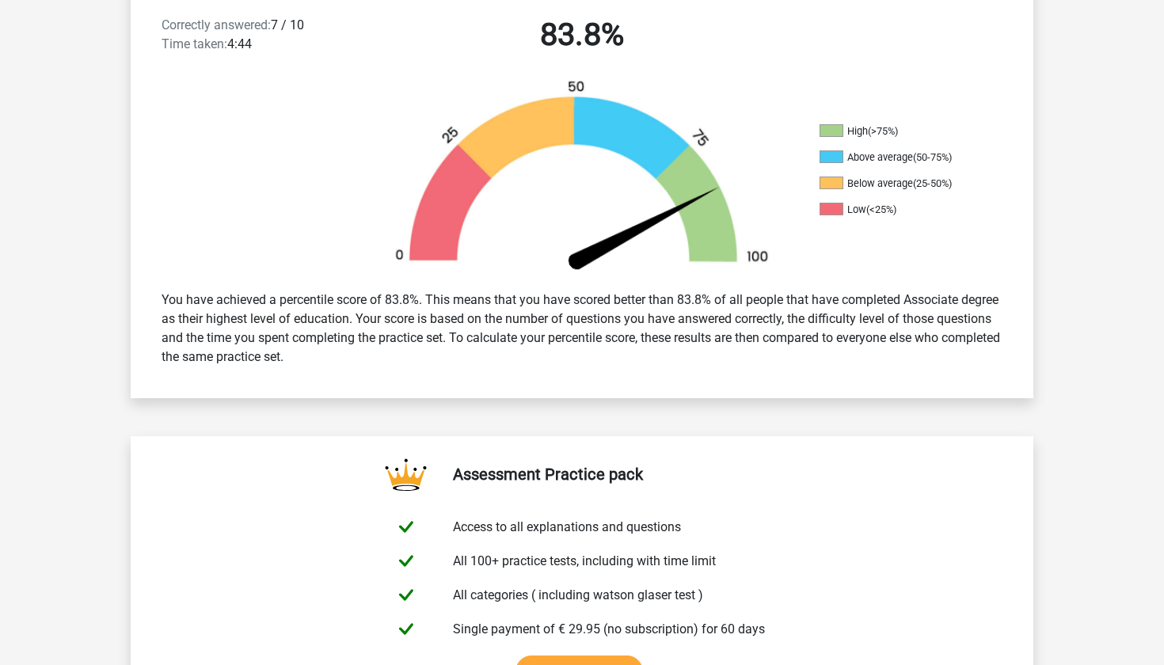
scroll to position [434, 0]
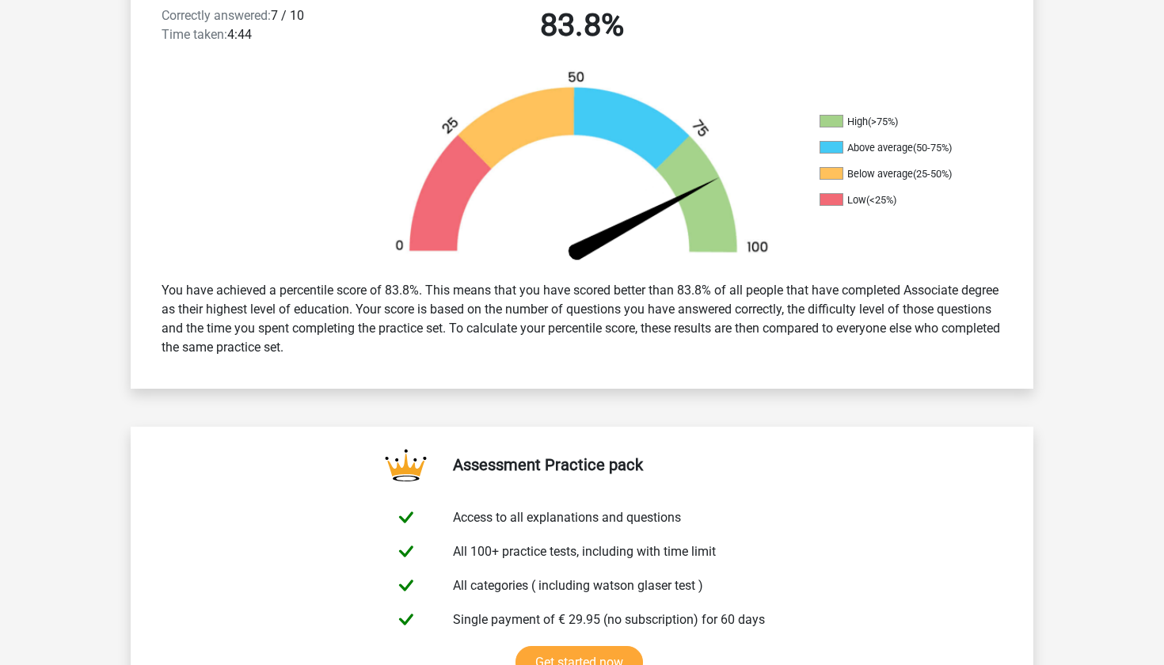
click at [842, 167] on span at bounding box center [831, 173] width 24 height 13
click at [838, 149] on span at bounding box center [831, 147] width 24 height 13
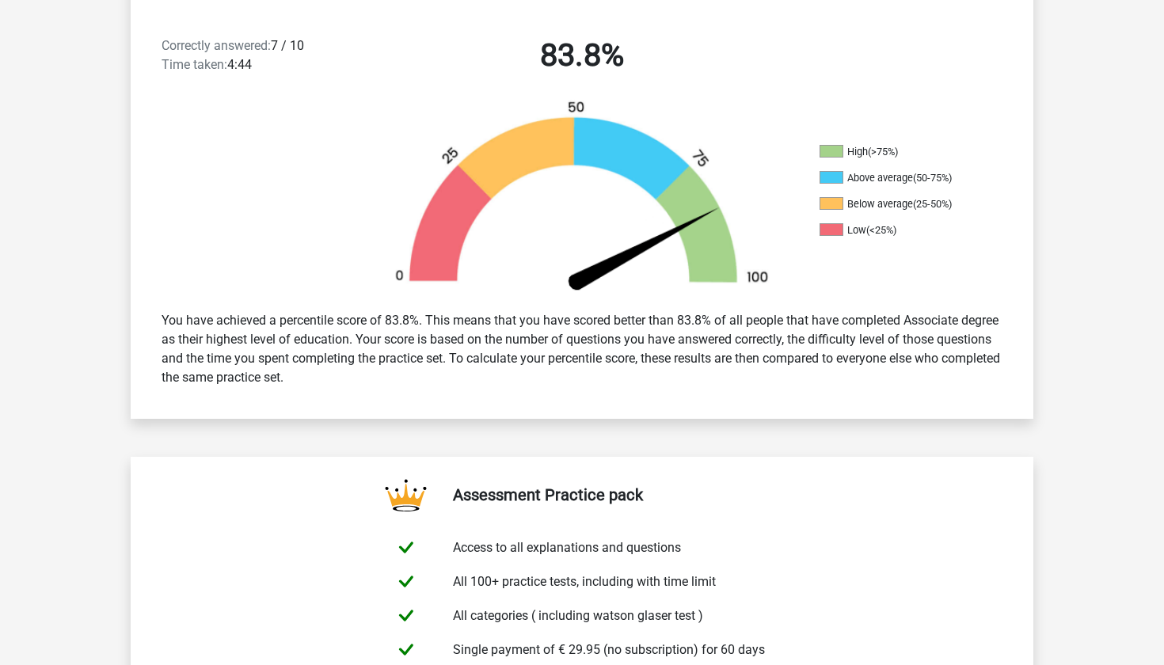
scroll to position [396, 0]
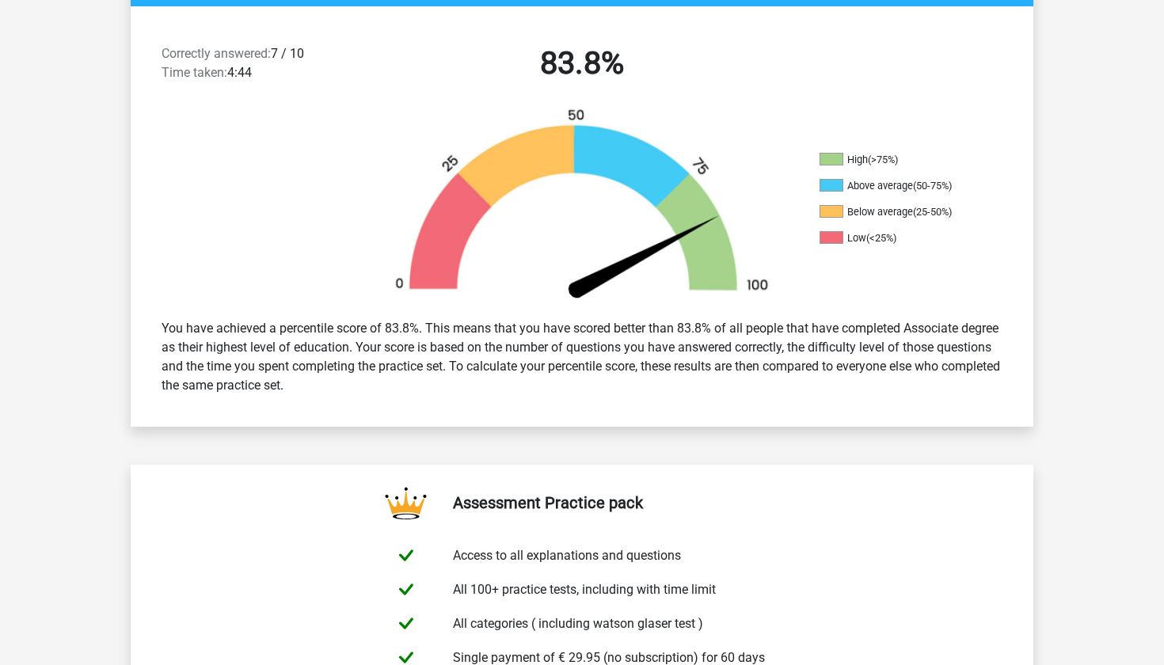
click at [812, 363] on div "You have achieved a percentile score of 83.8%. This means that you have scored …" at bounding box center [582, 357] width 865 height 89
click at [545, 370] on div "You have achieved a percentile score of 83.8%. This means that you have scored …" at bounding box center [582, 357] width 865 height 89
click at [584, 361] on div "You have achieved a percentile score of 83.8%. This means that you have scored …" at bounding box center [582, 357] width 865 height 89
click at [558, 367] on div "You have achieved a percentile score of 83.8%. This means that you have scored …" at bounding box center [582, 357] width 865 height 89
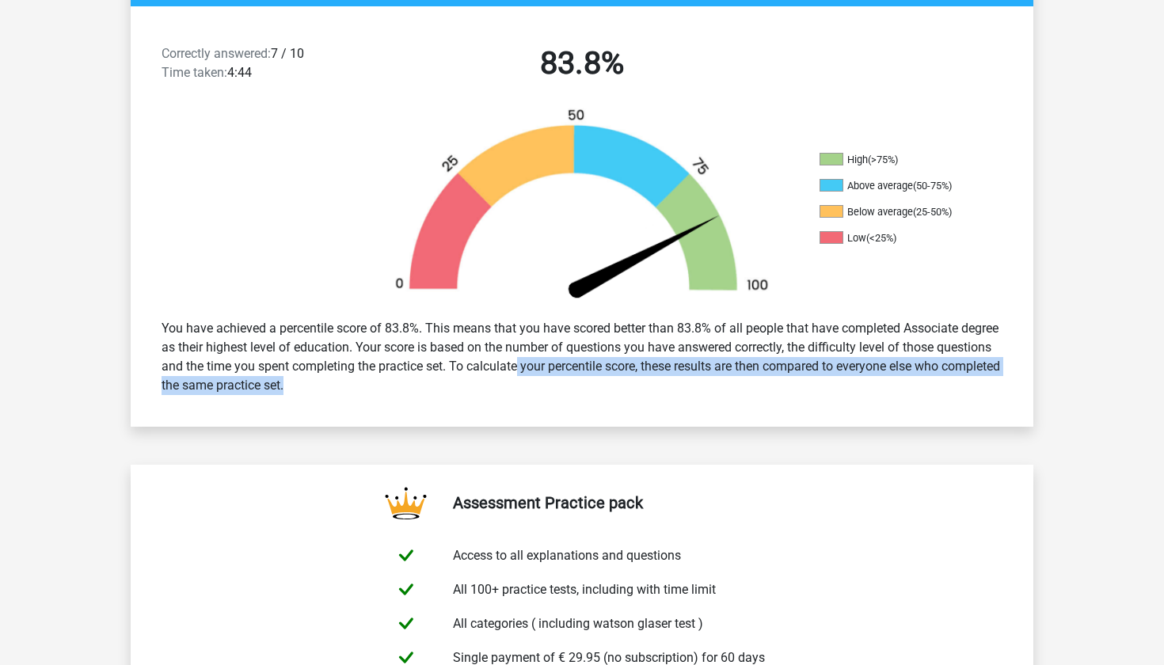
drag, startPoint x: 558, startPoint y: 367, endPoint x: 586, endPoint y: 424, distance: 64.1
click at [587, 424] on div "Correctly answered: 7 / 10 Time taken: 4:44 83.8% High (>75%) Above average (50…" at bounding box center [582, 216] width 879 height 420
click at [594, 401] on div "You have achieved a percentile score of 83.8%. This means that you have scored …" at bounding box center [582, 357] width 865 height 89
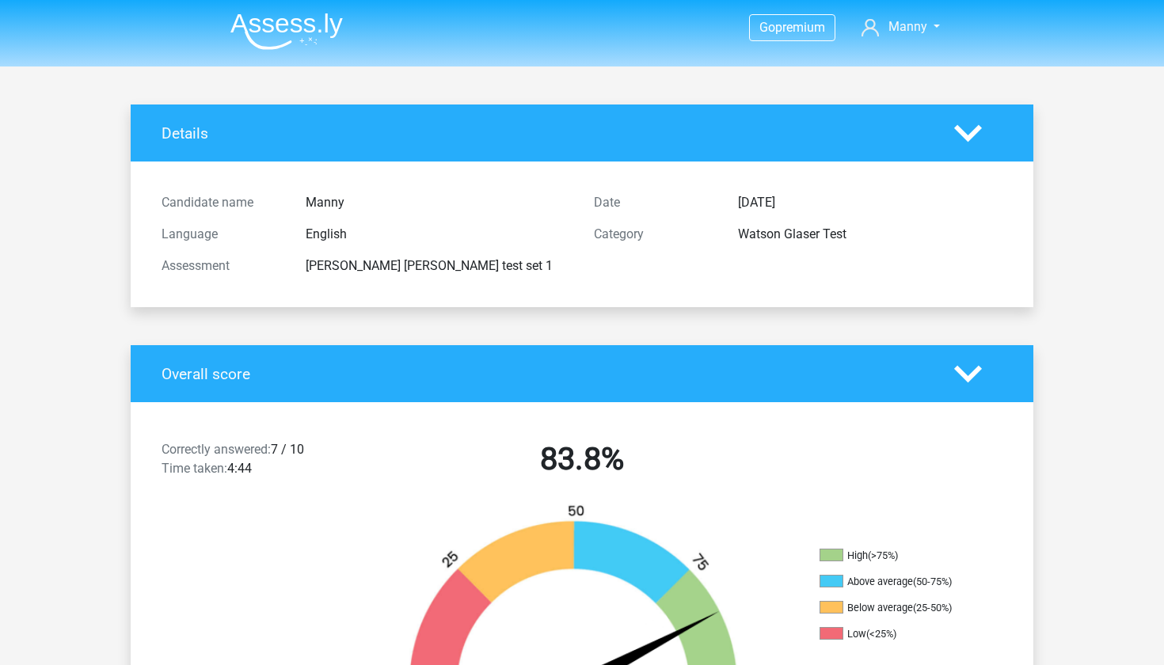
scroll to position [0, 0]
click at [282, 29] on img at bounding box center [286, 31] width 112 height 37
